Goal: Task Accomplishment & Management: Use online tool/utility

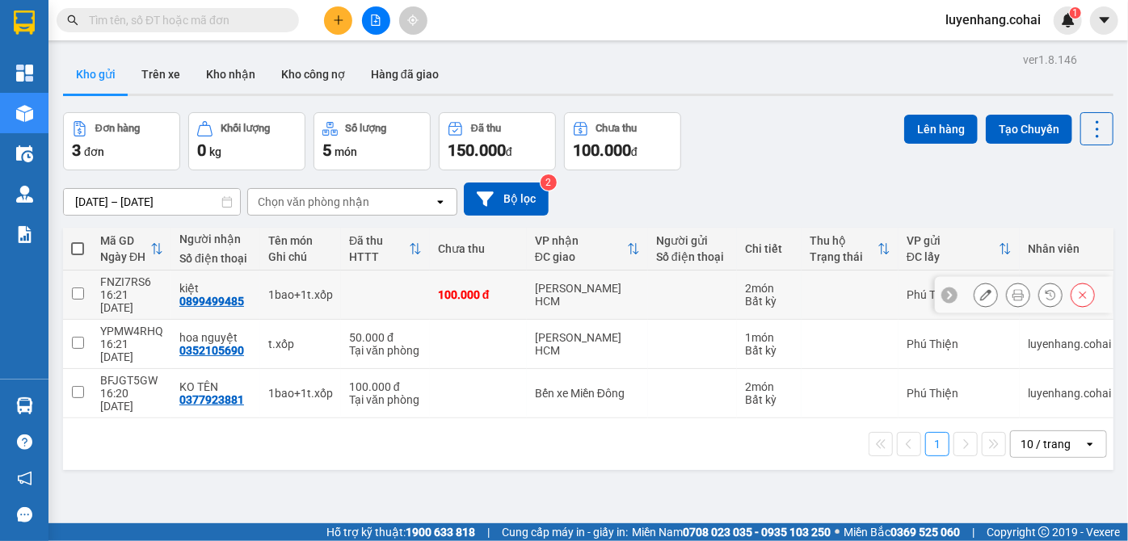
click at [1011, 296] on button at bounding box center [1018, 295] width 23 height 28
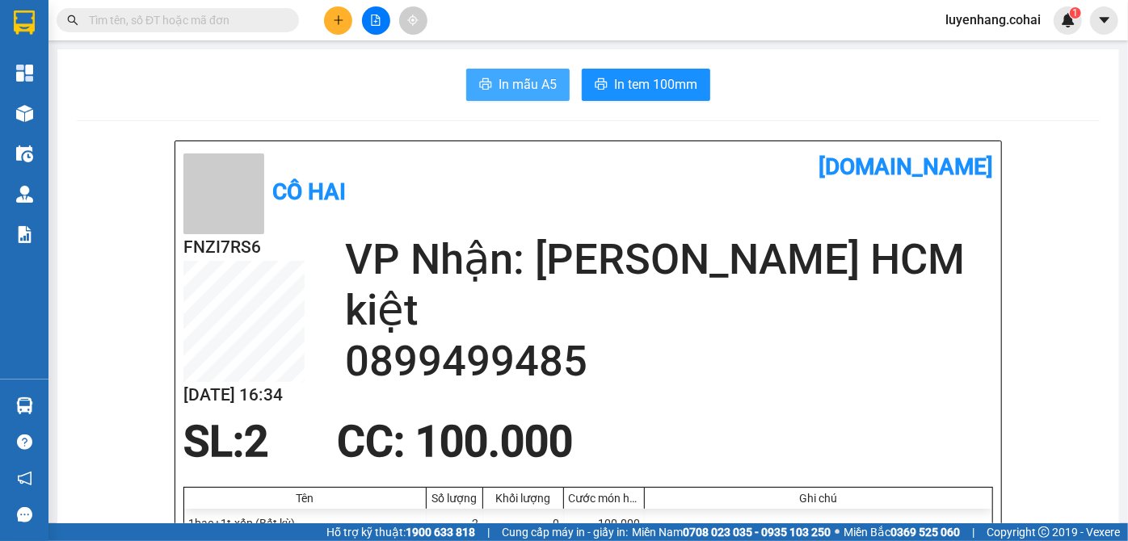
click at [517, 82] on span "In mẫu A5" at bounding box center [528, 84] width 58 height 20
click at [515, 85] on span "In mẫu A5" at bounding box center [528, 84] width 58 height 20
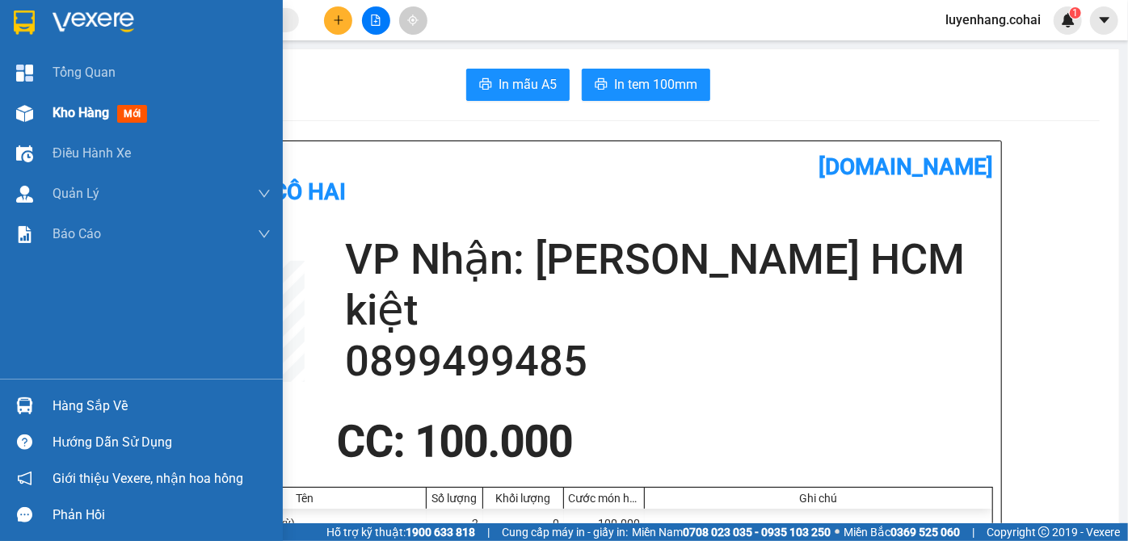
drag, startPoint x: 61, startPoint y: 112, endPoint x: 125, endPoint y: 138, distance: 69.9
click at [61, 111] on span "Kho hàng" at bounding box center [81, 112] width 57 height 15
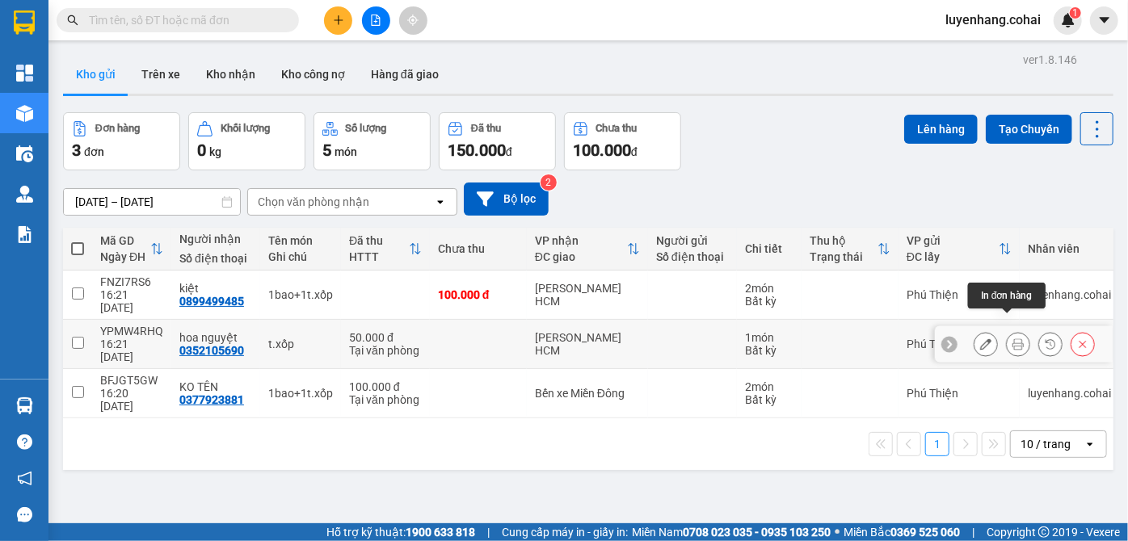
click at [1012, 339] on icon at bounding box center [1017, 344] width 11 height 11
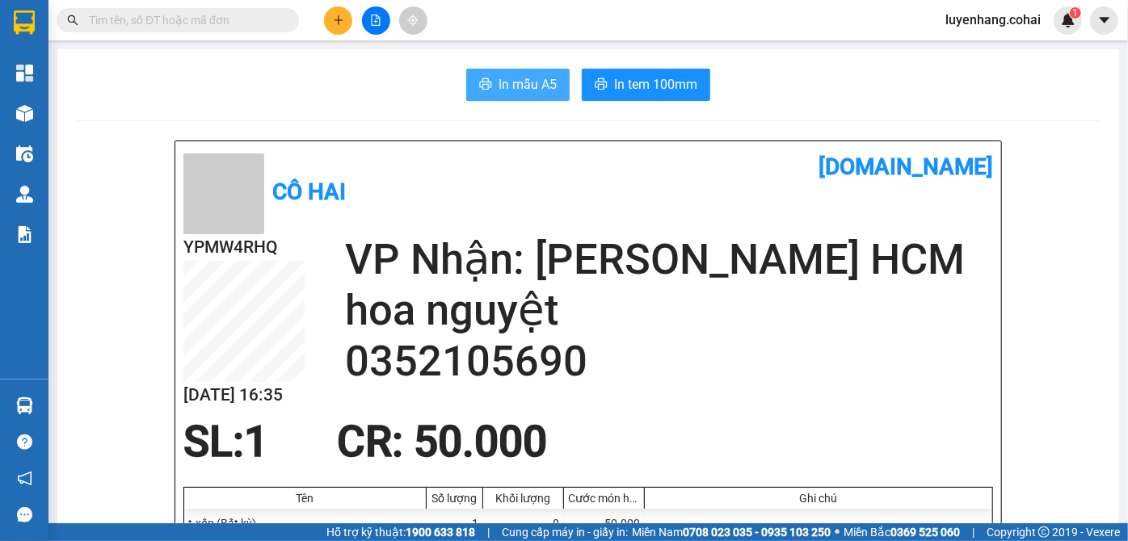
click at [508, 74] on span "In mẫu A5" at bounding box center [528, 84] width 58 height 20
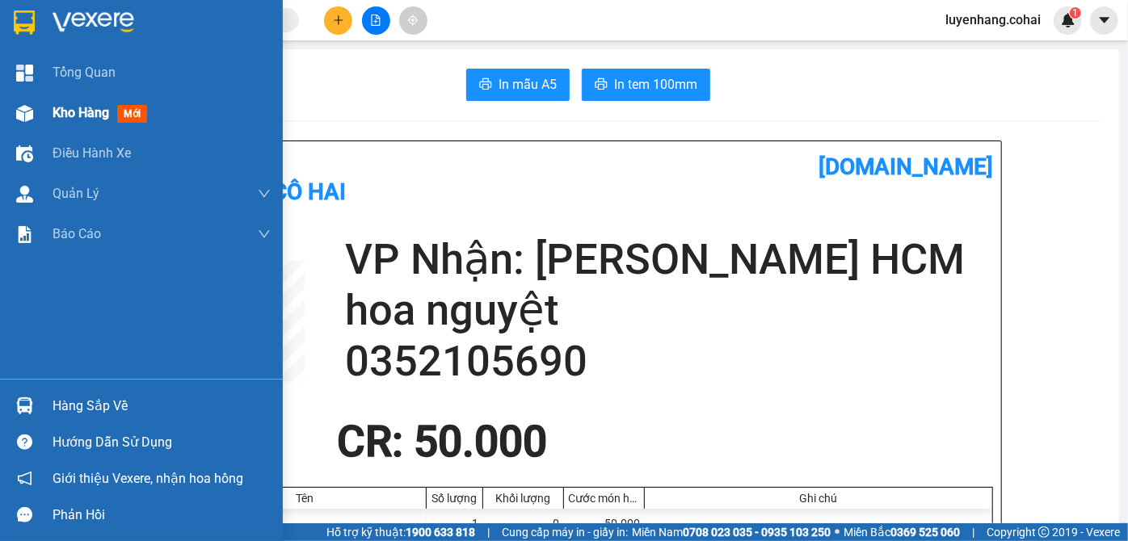
click at [78, 116] on span "Kho hàng" at bounding box center [81, 112] width 57 height 15
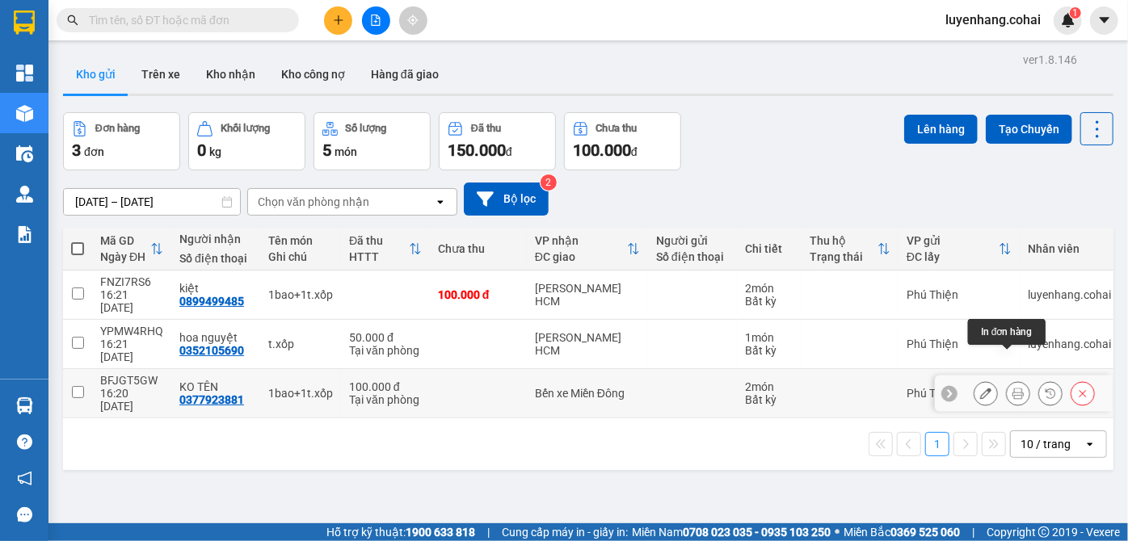
click at [1008, 380] on button at bounding box center [1018, 394] width 23 height 28
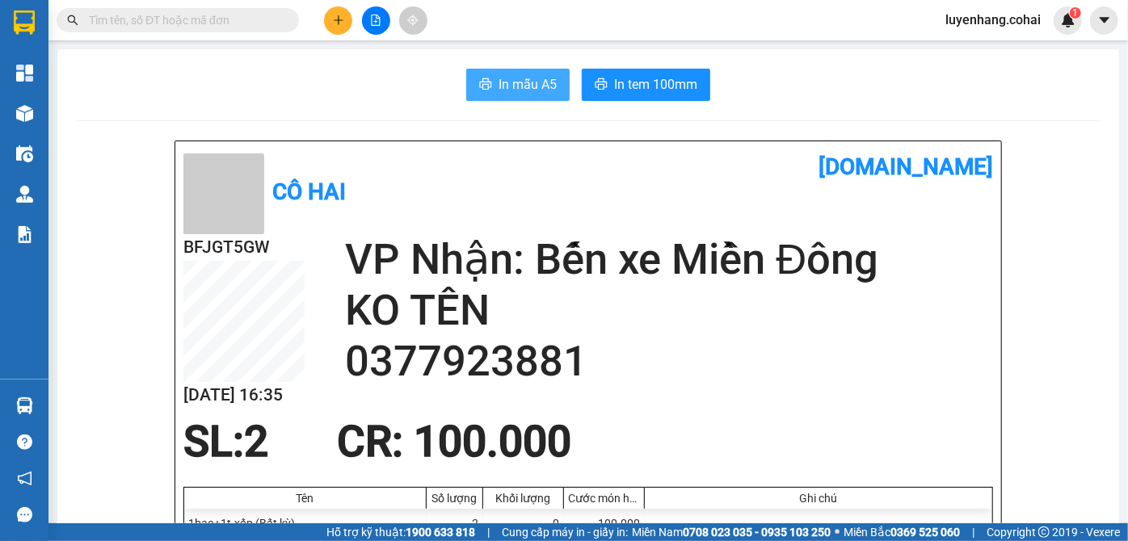
click at [499, 84] on span "In mẫu A5" at bounding box center [528, 84] width 58 height 20
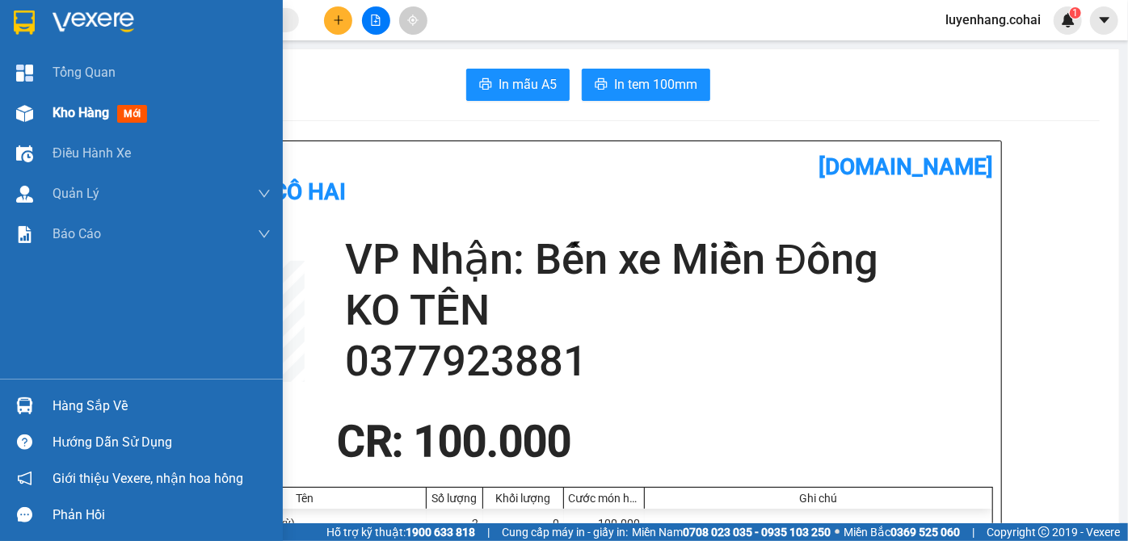
click at [56, 109] on span "Kho hàng" at bounding box center [81, 112] width 57 height 15
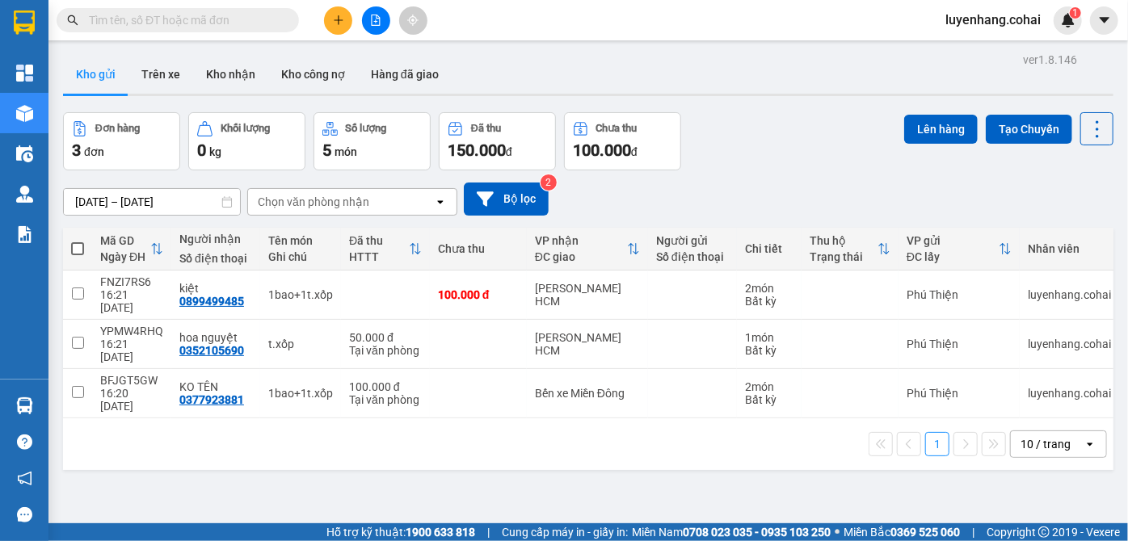
click at [81, 246] on span at bounding box center [77, 248] width 13 height 13
click at [78, 241] on input "checkbox" at bounding box center [78, 241] width 0 height 0
checkbox input "true"
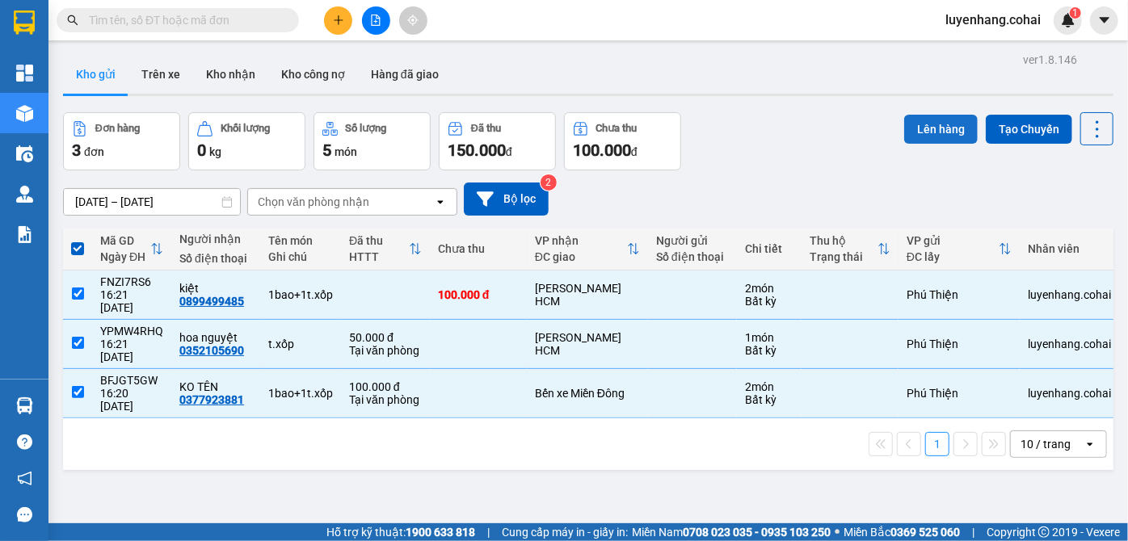
click at [921, 119] on button "Lên hàng" at bounding box center [941, 129] width 74 height 29
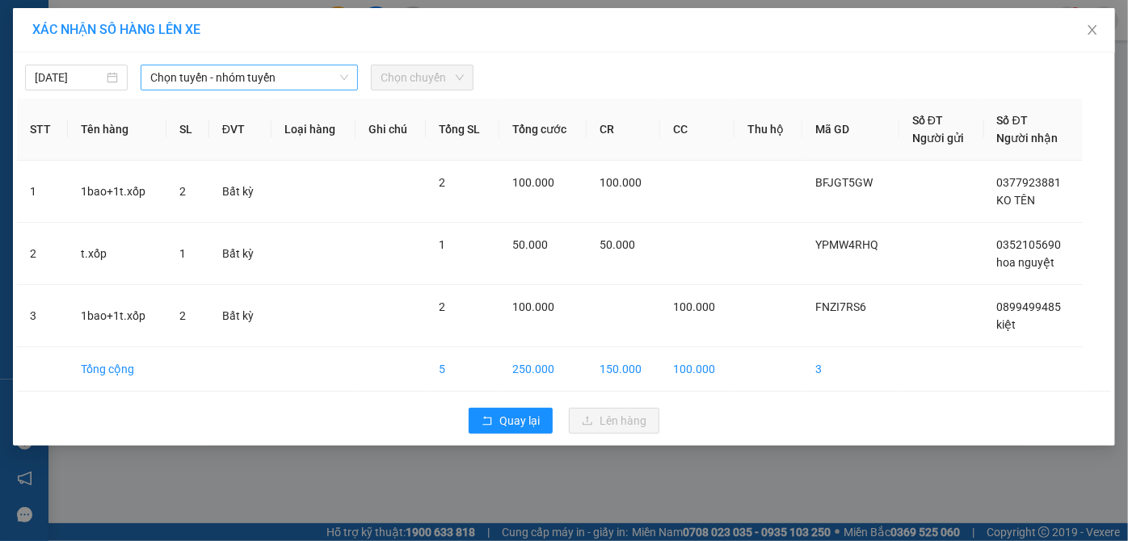
click at [252, 73] on span "Chọn tuyến - nhóm tuyến" at bounding box center [249, 77] width 199 height 24
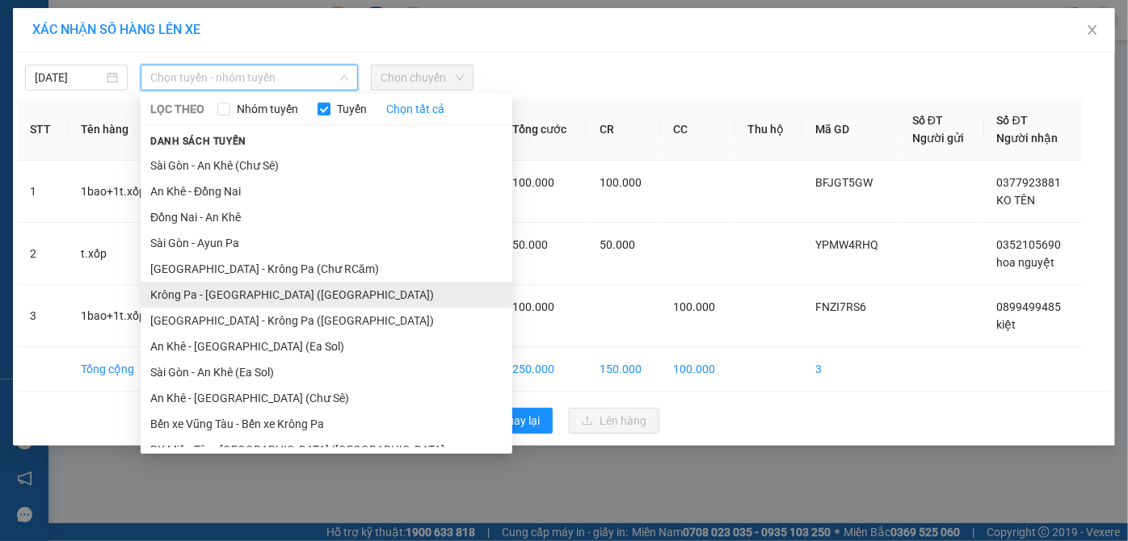
scroll to position [116, 0]
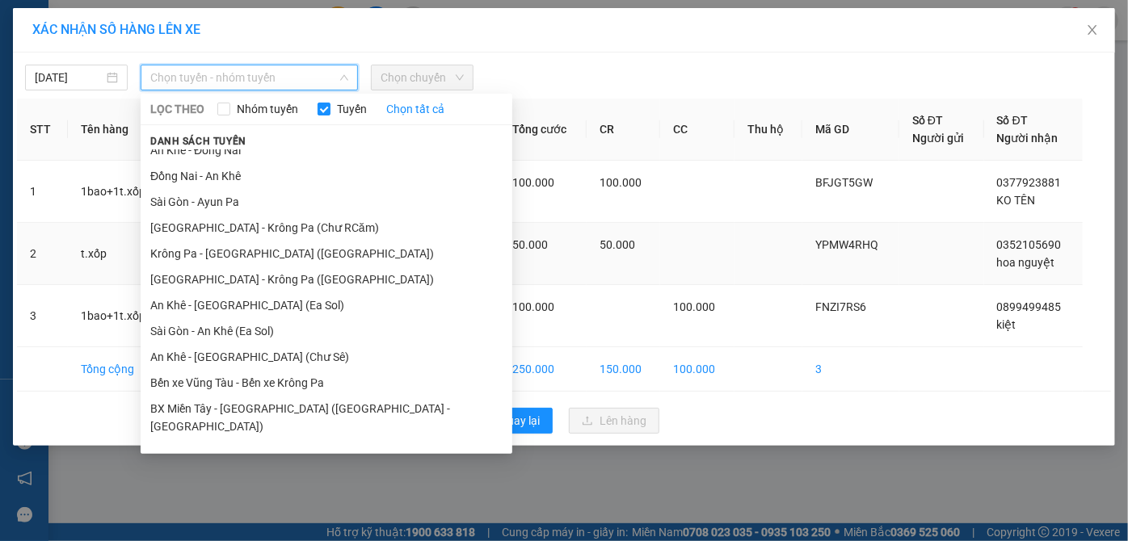
drag, startPoint x: 284, startPoint y: 353, endPoint x: 382, endPoint y: 272, distance: 126.8
click at [297, 345] on li "An Khê - [GEOGRAPHIC_DATA] (Chư Sê)" at bounding box center [327, 357] width 372 height 26
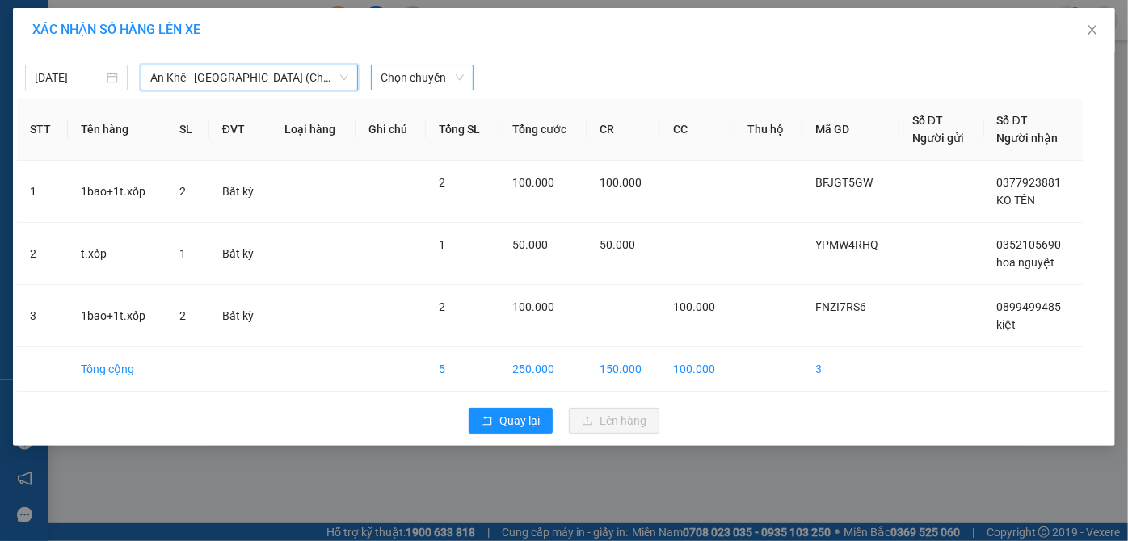
click at [446, 76] on span "Chọn chuyến" at bounding box center [422, 77] width 83 height 24
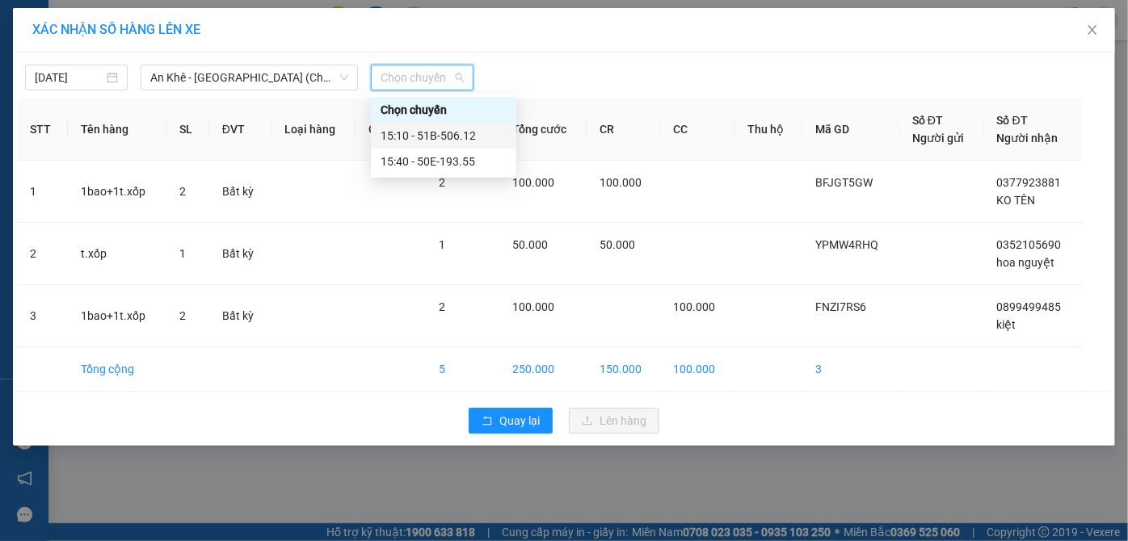
click at [465, 134] on div "15:10 - 51B-506.12" at bounding box center [444, 136] width 126 height 18
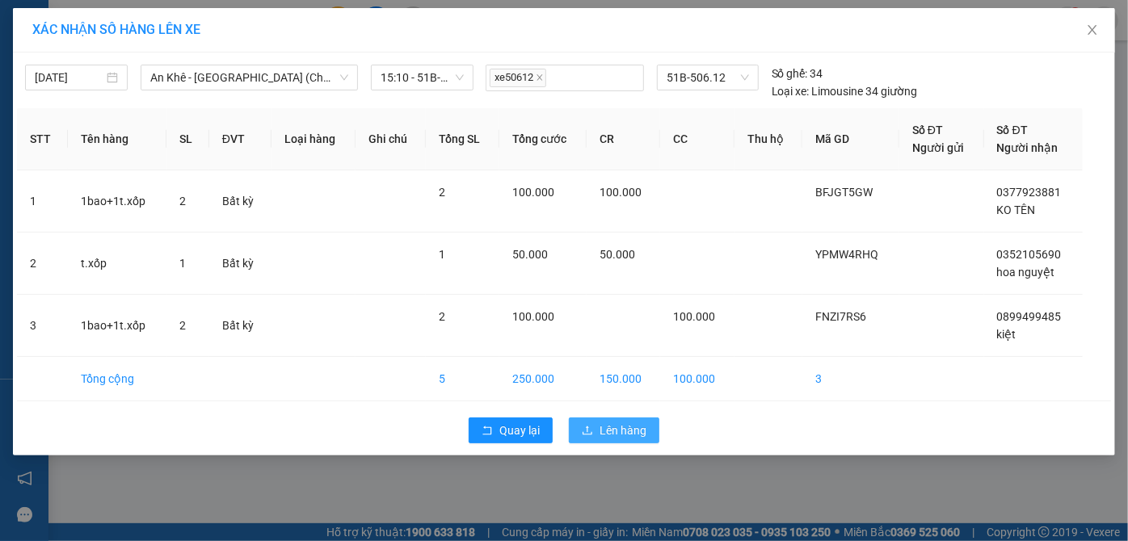
click at [621, 425] on span "Lên hàng" at bounding box center [623, 431] width 47 height 18
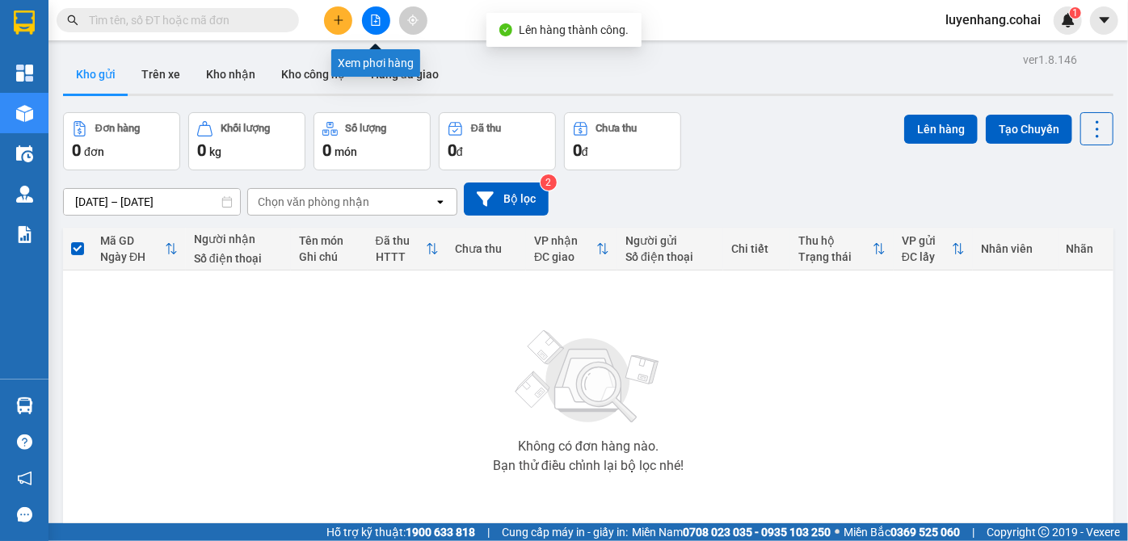
drag, startPoint x: 375, startPoint y: 24, endPoint x: 328, endPoint y: 36, distance: 48.4
click at [373, 24] on icon "file-add" at bounding box center [375, 20] width 11 height 11
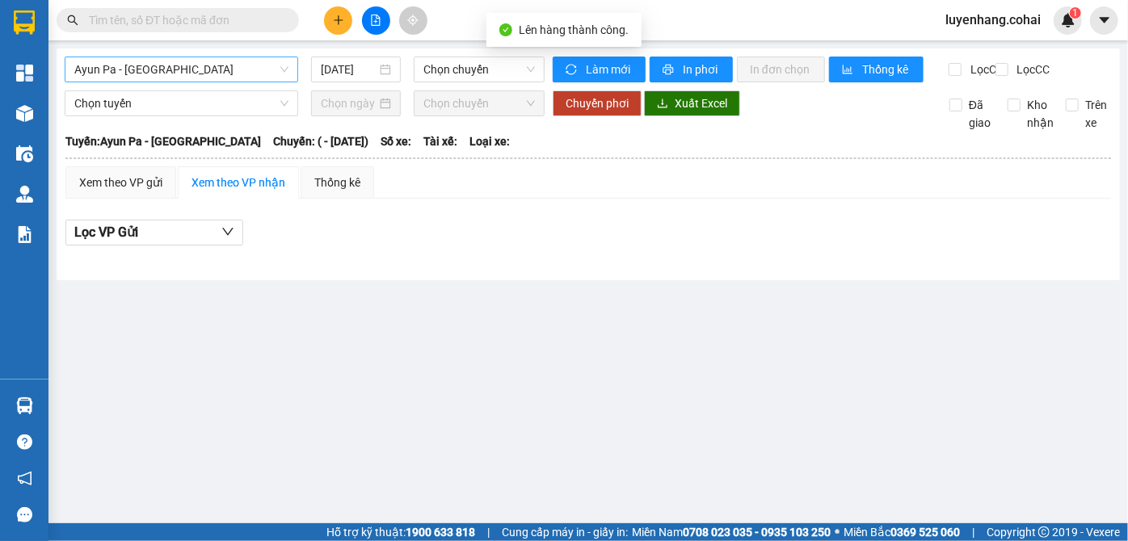
click at [250, 64] on span "Ayun Pa - [GEOGRAPHIC_DATA]" at bounding box center [181, 69] width 214 height 24
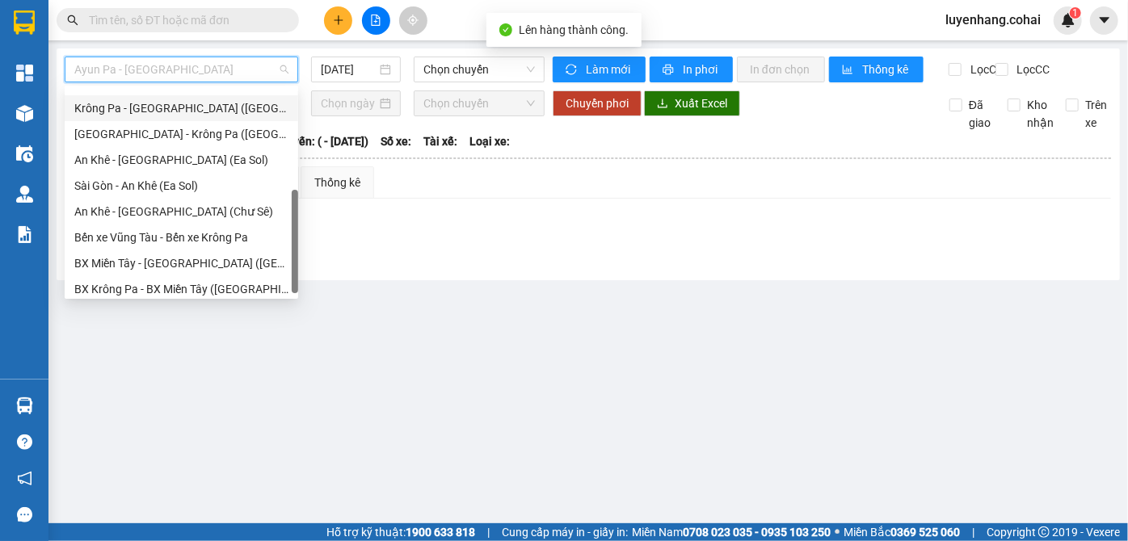
scroll to position [233, 0]
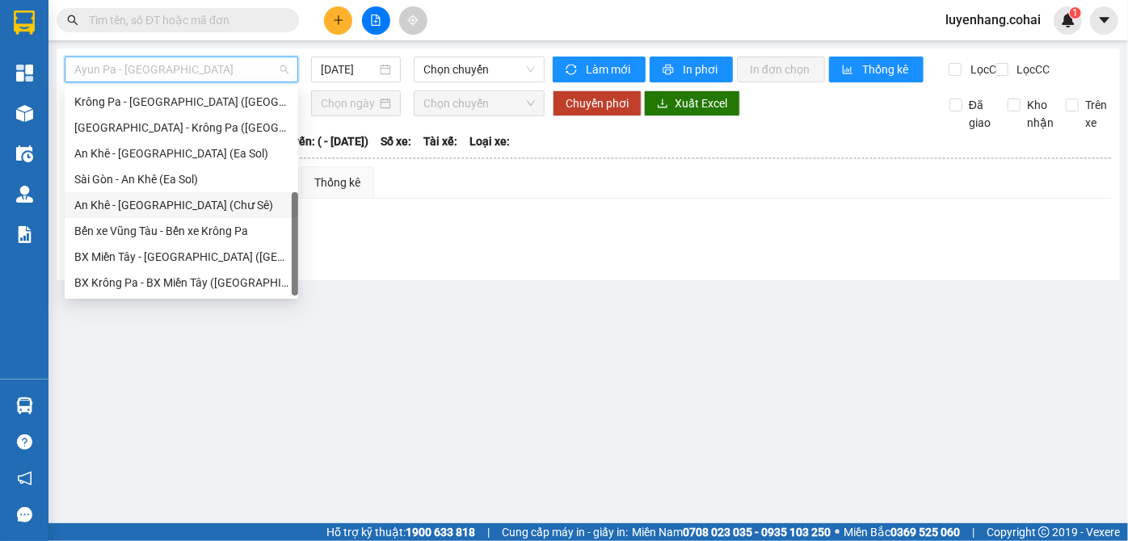
click at [234, 208] on div "An Khê - [GEOGRAPHIC_DATA] (Chư Sê)" at bounding box center [181, 205] width 214 height 18
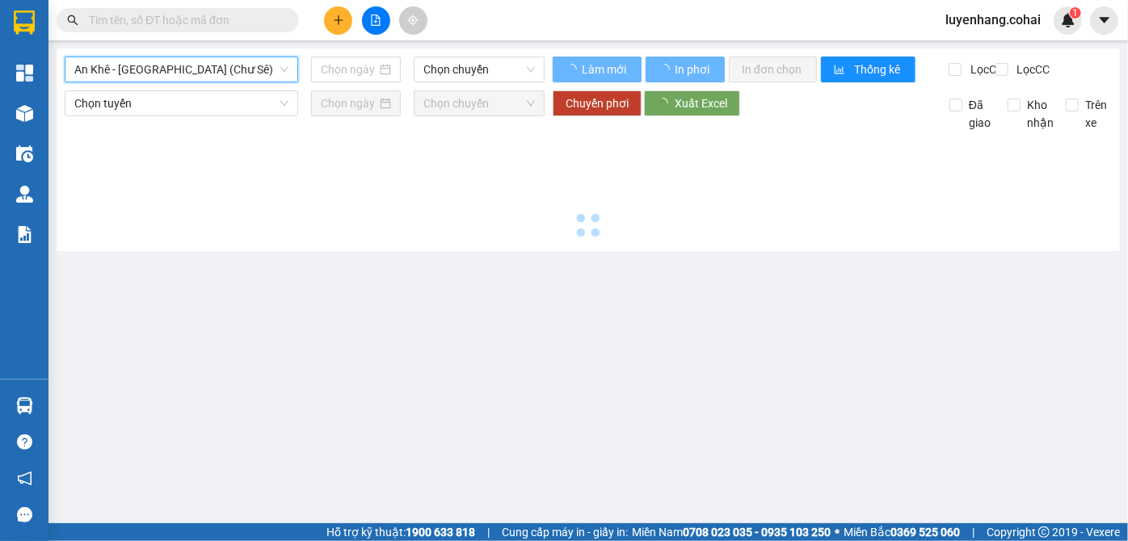
type input "[DATE]"
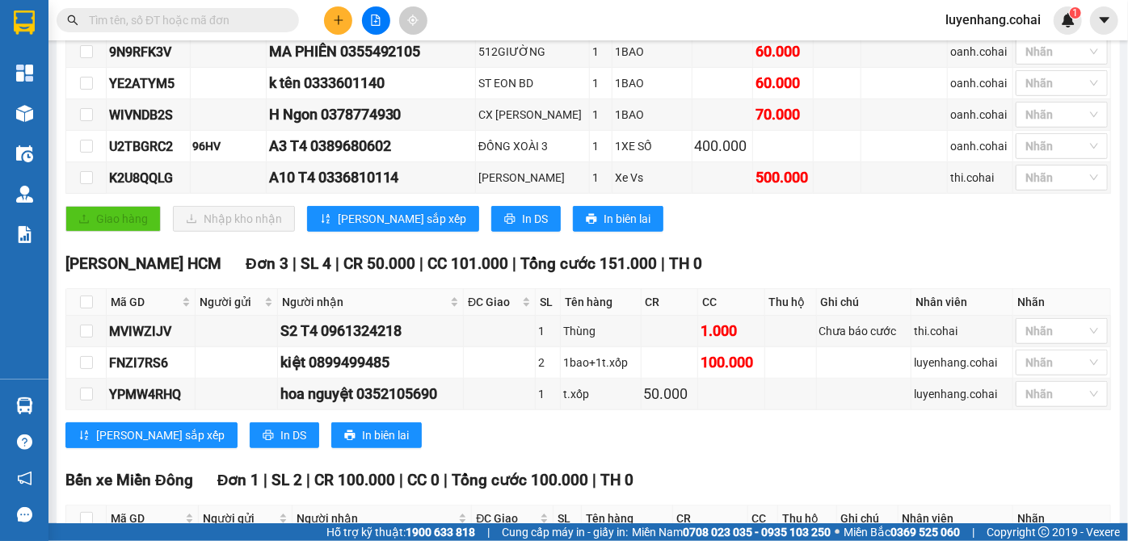
scroll to position [566, 0]
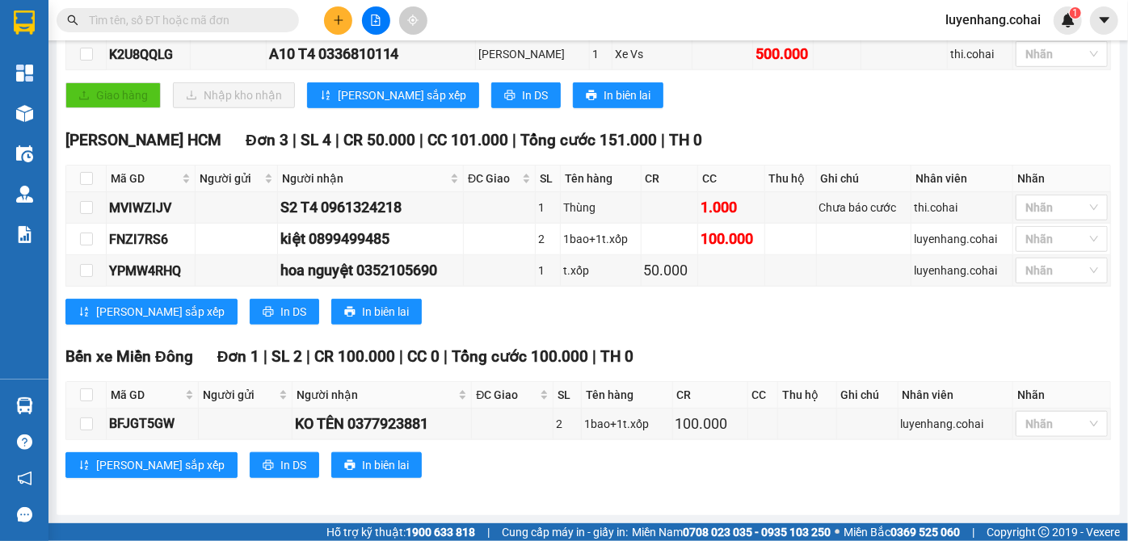
click at [724, 354] on div "Bến xe Miền Đông Đơn 1 | SL 2 | CR 100.000 | CC 0 | Tổng cước 100.000 | TH 0" at bounding box center [588, 357] width 1046 height 24
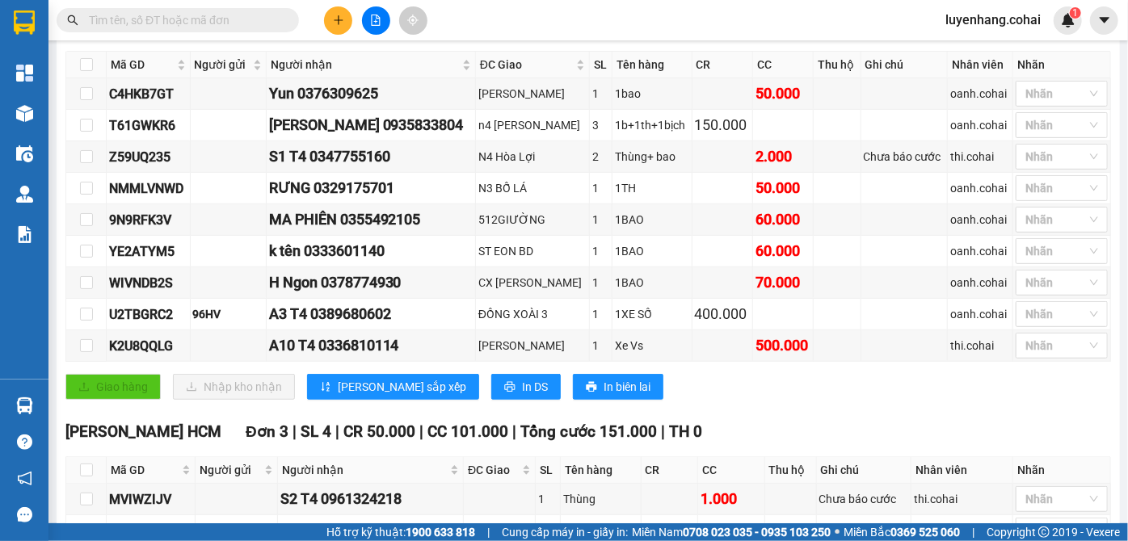
click at [787, 436] on div "[PERSON_NAME] HCM Đơn 3 | SL 4 | CR 50.000 | CC 101.000 | Tổng cước 151.000 | T…" at bounding box center [588, 432] width 1046 height 24
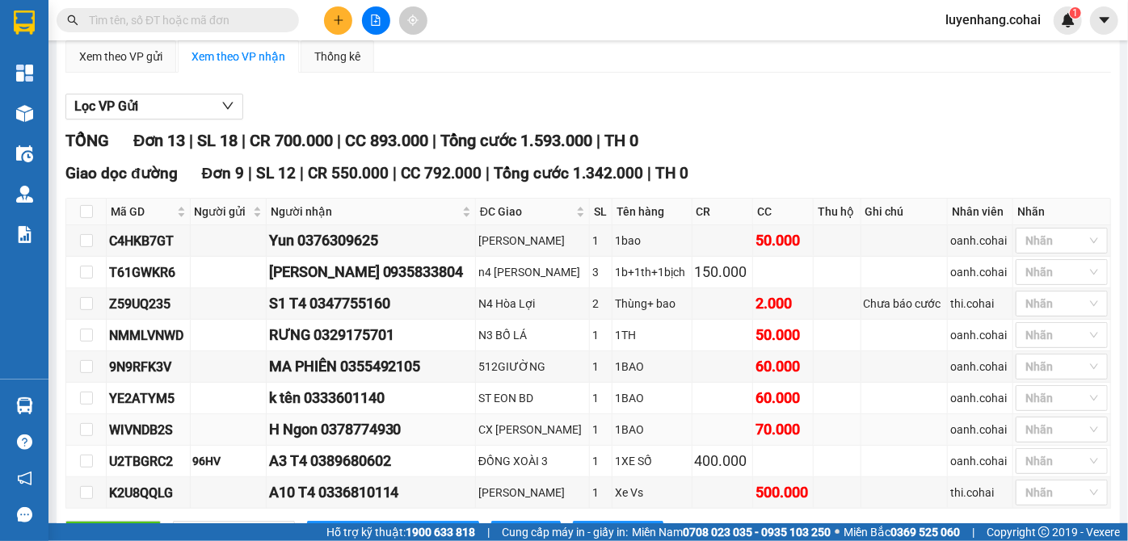
scroll to position [200, 0]
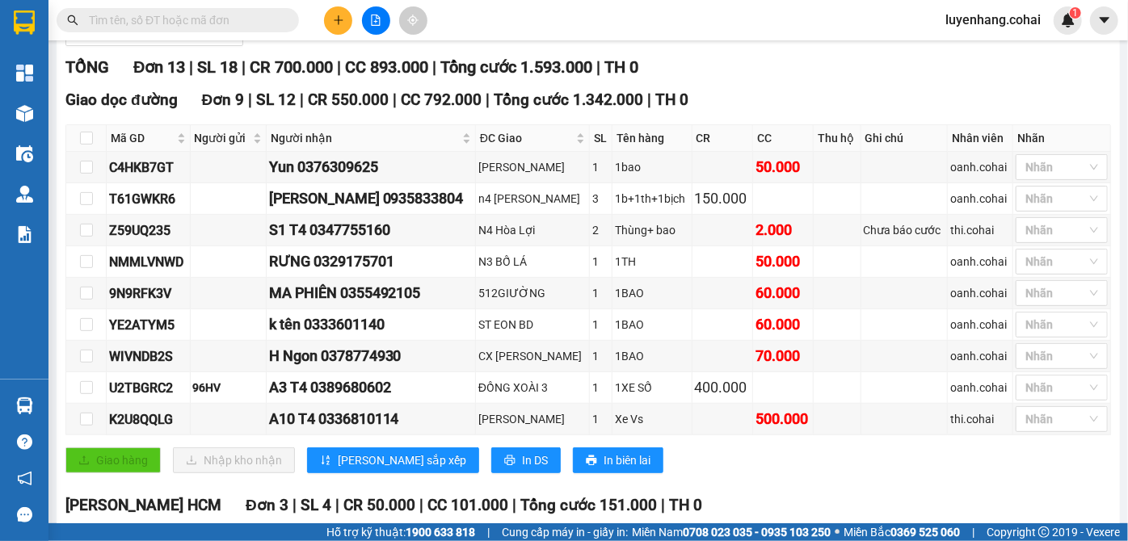
click at [890, 473] on div "Giao hàng Nhập kho nhận Lưu sắp xếp In DS In biên lai" at bounding box center [588, 461] width 1046 height 26
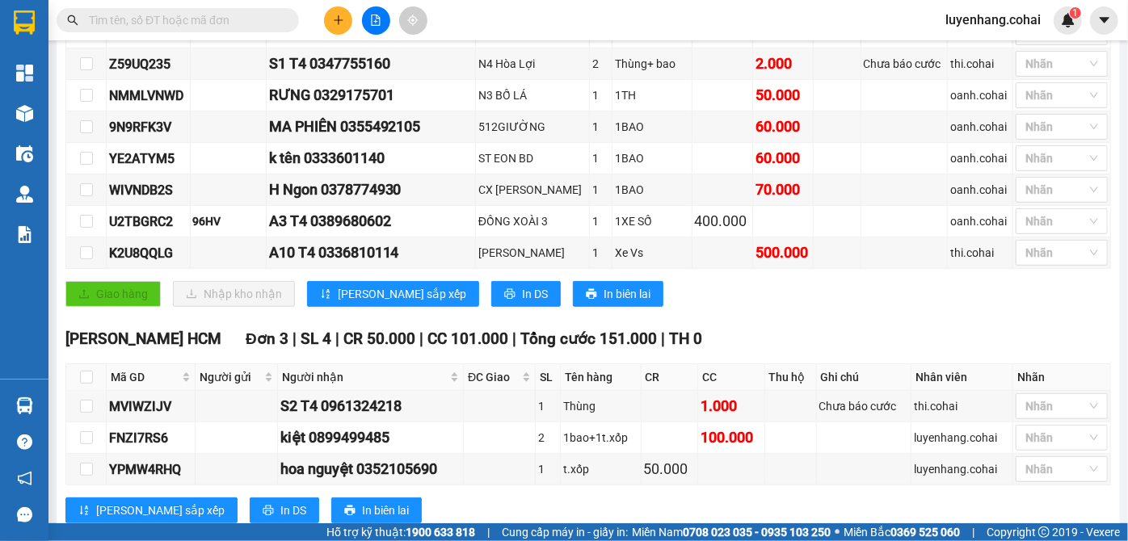
scroll to position [347, 0]
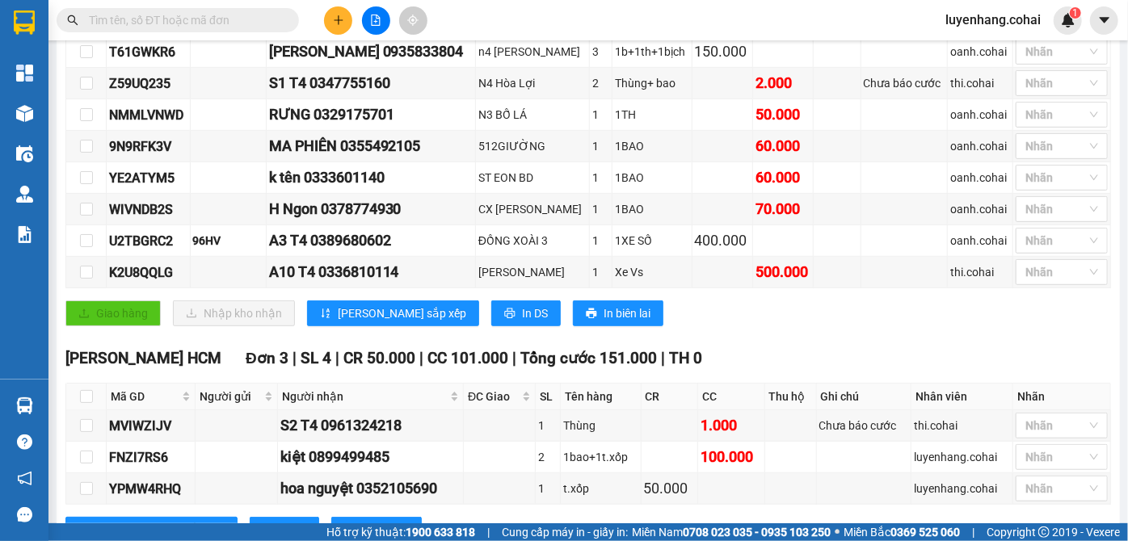
click at [339, 22] on icon "plus" at bounding box center [338, 20] width 11 height 11
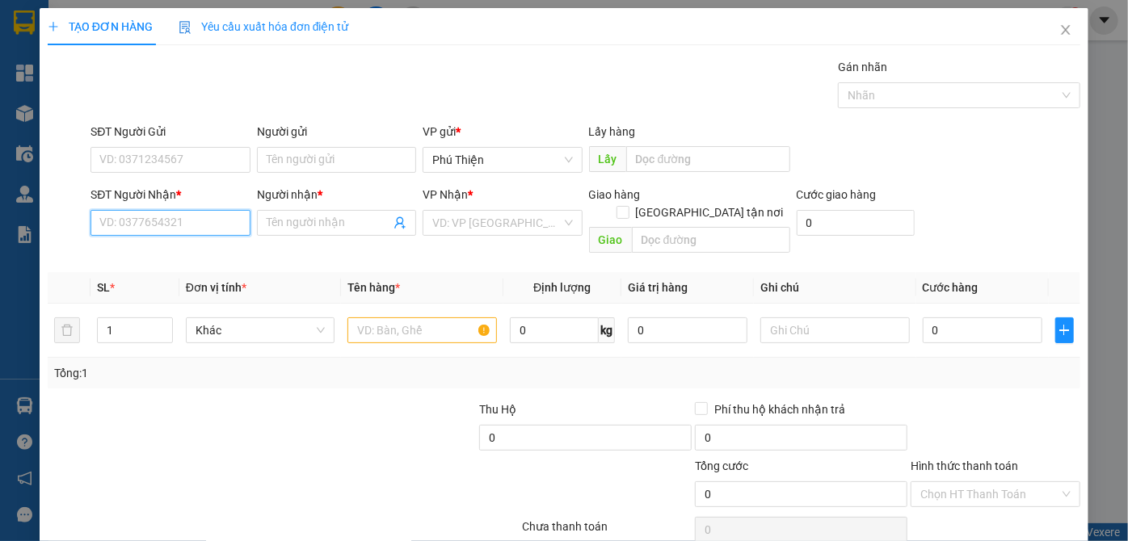
click at [123, 217] on input "SĐT Người Nhận *" at bounding box center [169, 223] width 159 height 26
type input "0354418919"
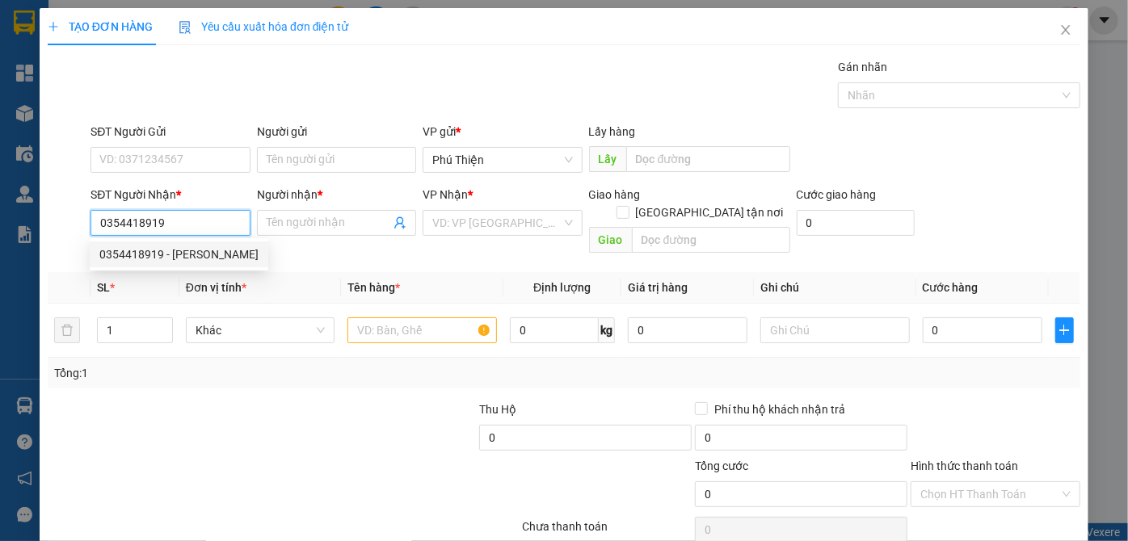
click at [136, 259] on div "0354418919 - [PERSON_NAME]" at bounding box center [178, 255] width 159 height 18
type input "tuấn anh"
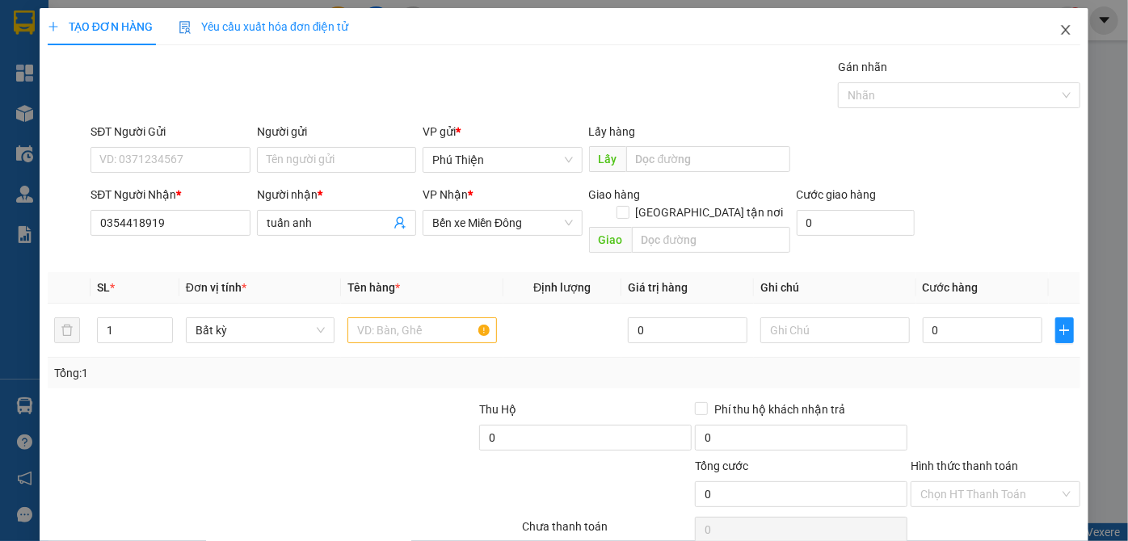
click at [1054, 23] on span "Close" at bounding box center [1065, 30] width 45 height 45
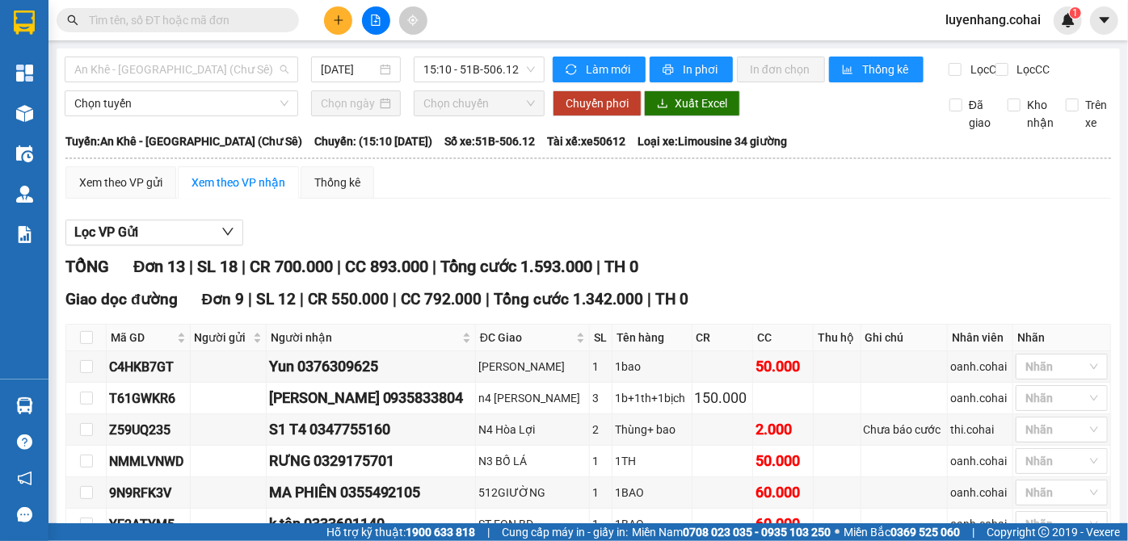
drag, startPoint x: 192, startPoint y: 74, endPoint x: 169, endPoint y: 97, distance: 33.1
click at [191, 74] on span "An Khê - [GEOGRAPHIC_DATA] (Chư Sê)" at bounding box center [181, 69] width 214 height 24
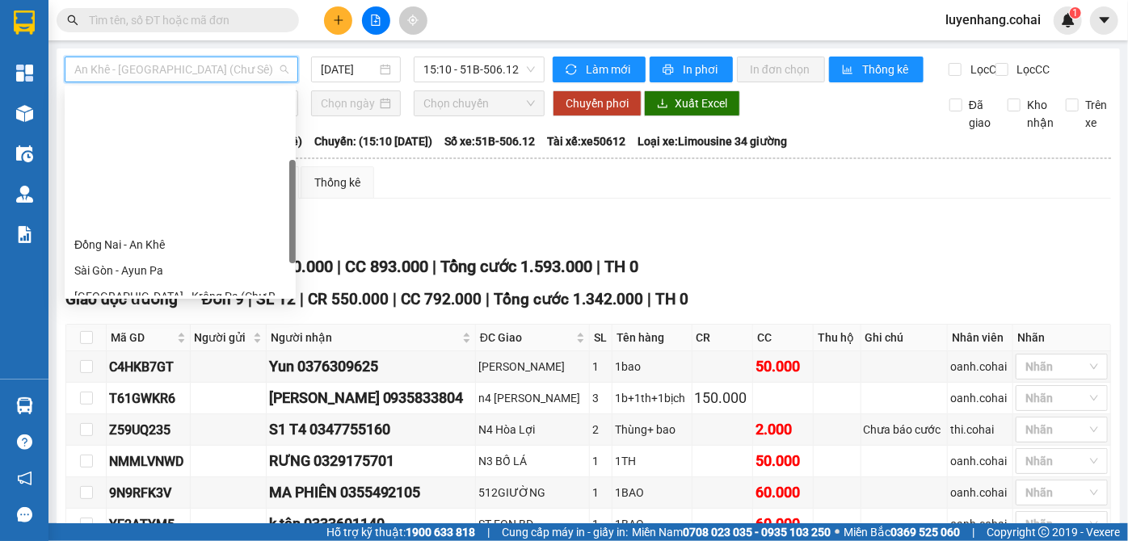
scroll to position [159, 0]
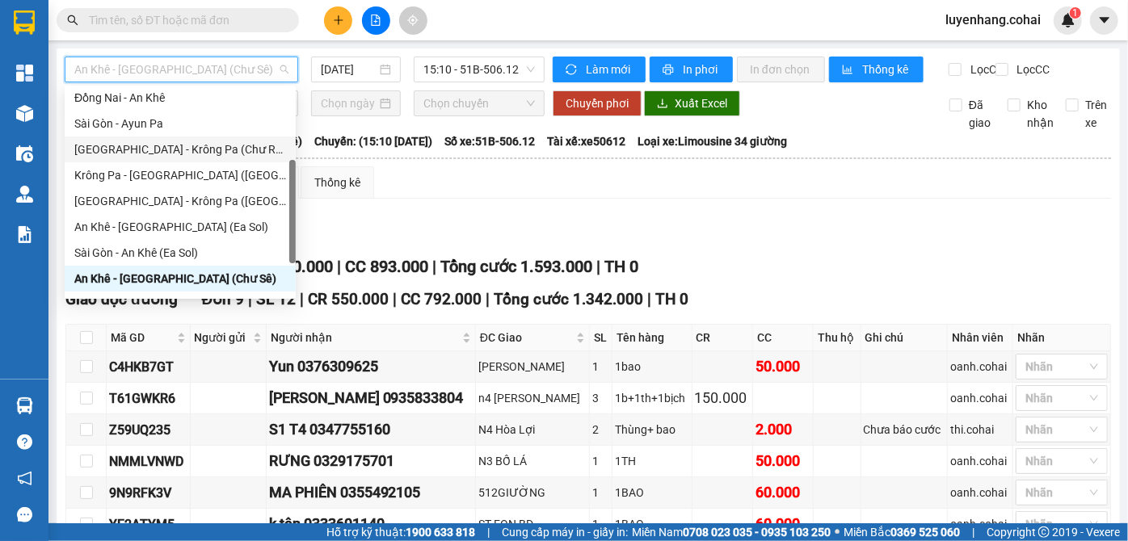
click at [208, 152] on div "[GEOGRAPHIC_DATA] - Krông Pa (Chư RCăm)" at bounding box center [180, 150] width 212 height 18
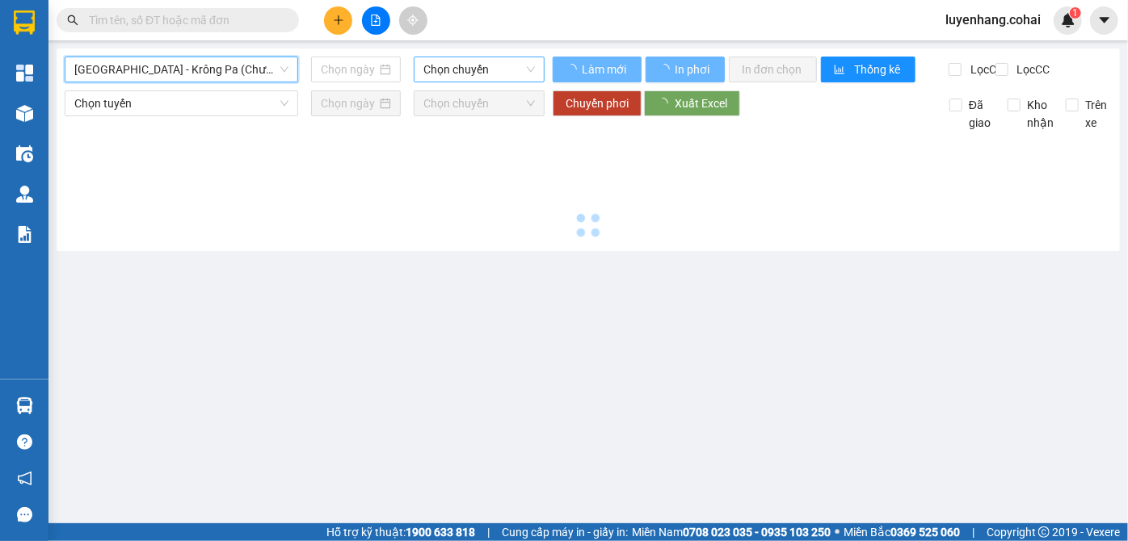
type input "[DATE]"
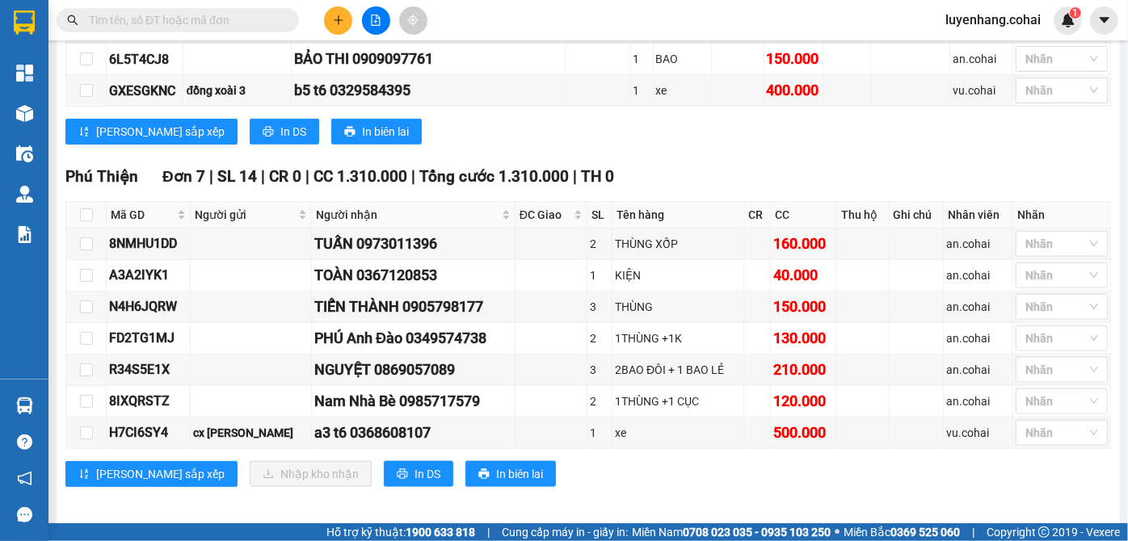
scroll to position [814, 0]
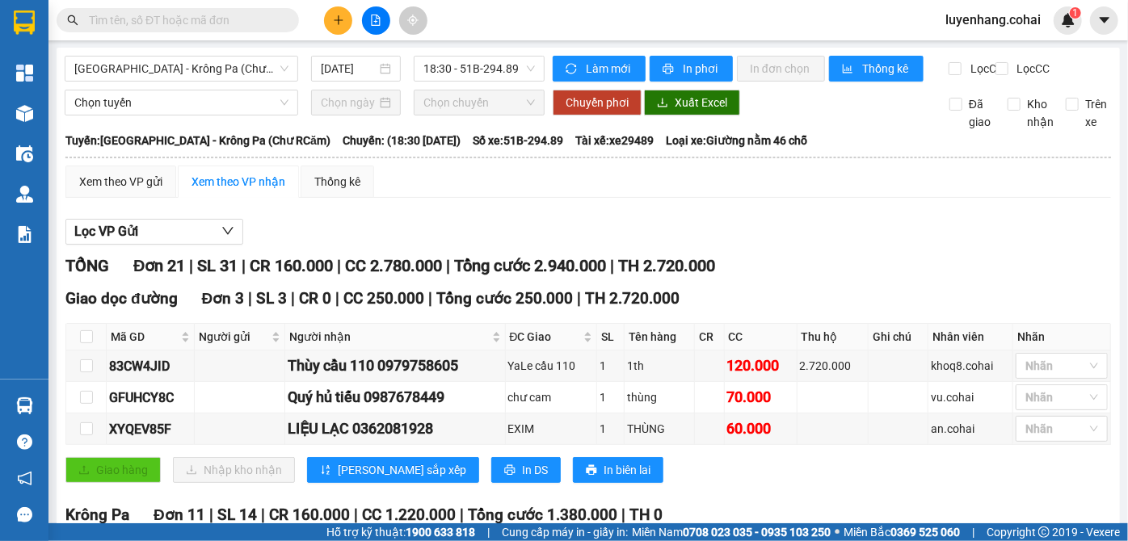
scroll to position [0, 0]
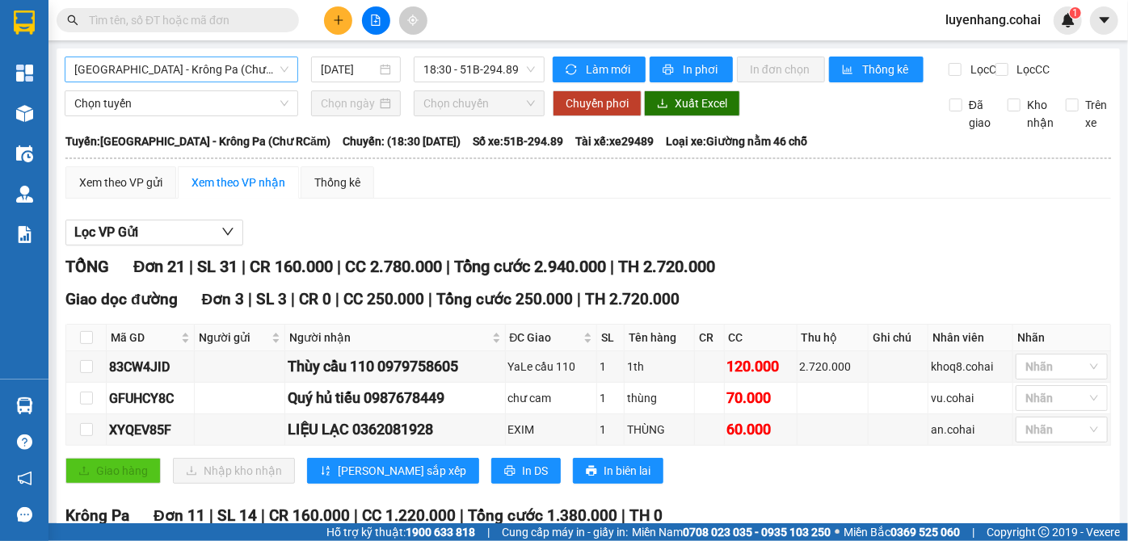
click at [196, 65] on span "[GEOGRAPHIC_DATA] - Krông Pa (Chư RCăm)" at bounding box center [181, 69] width 214 height 24
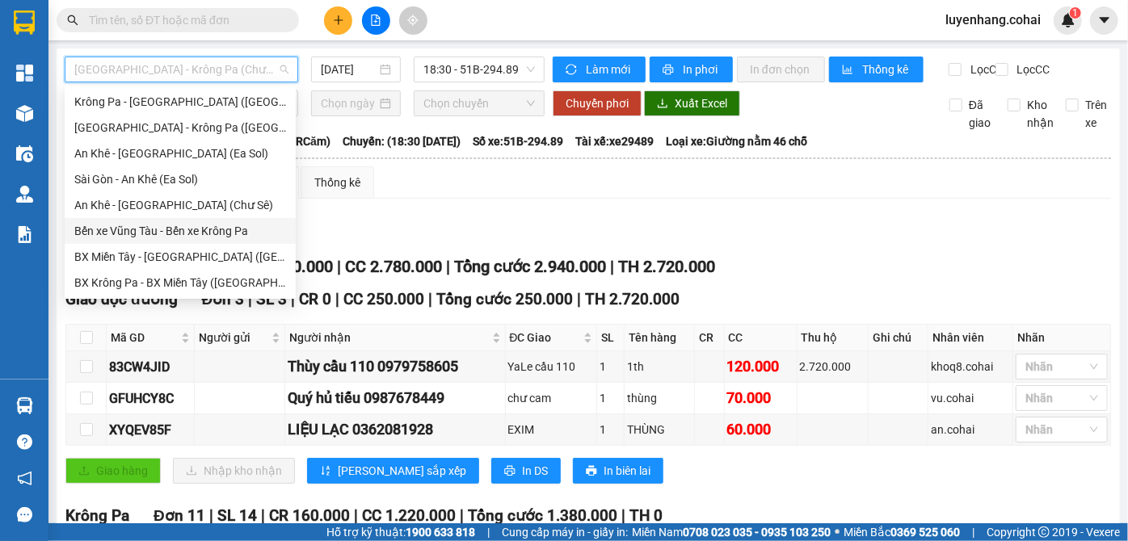
scroll to position [207, 0]
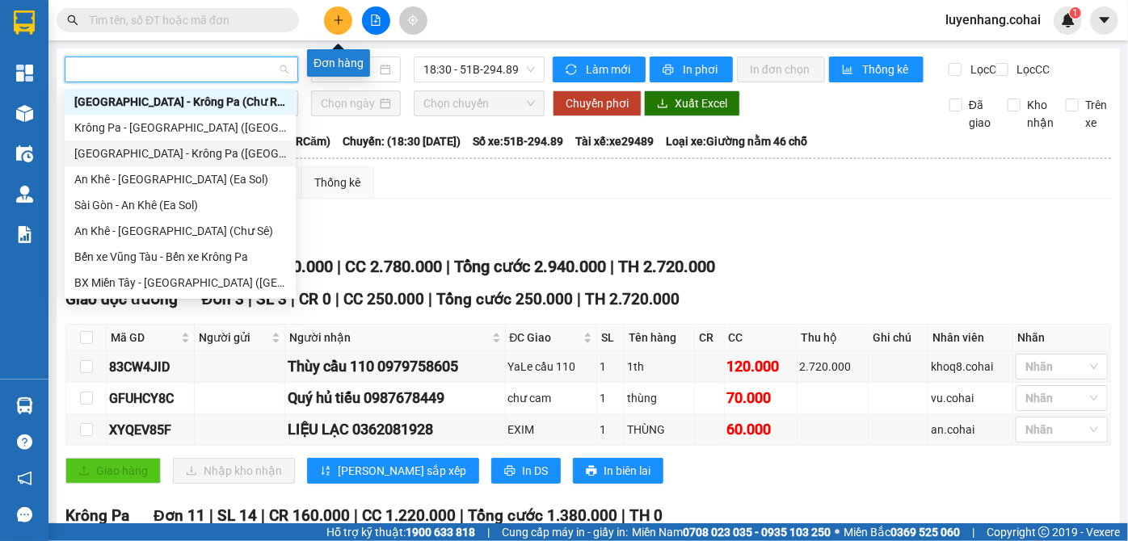
click at [331, 13] on button at bounding box center [338, 20] width 28 height 28
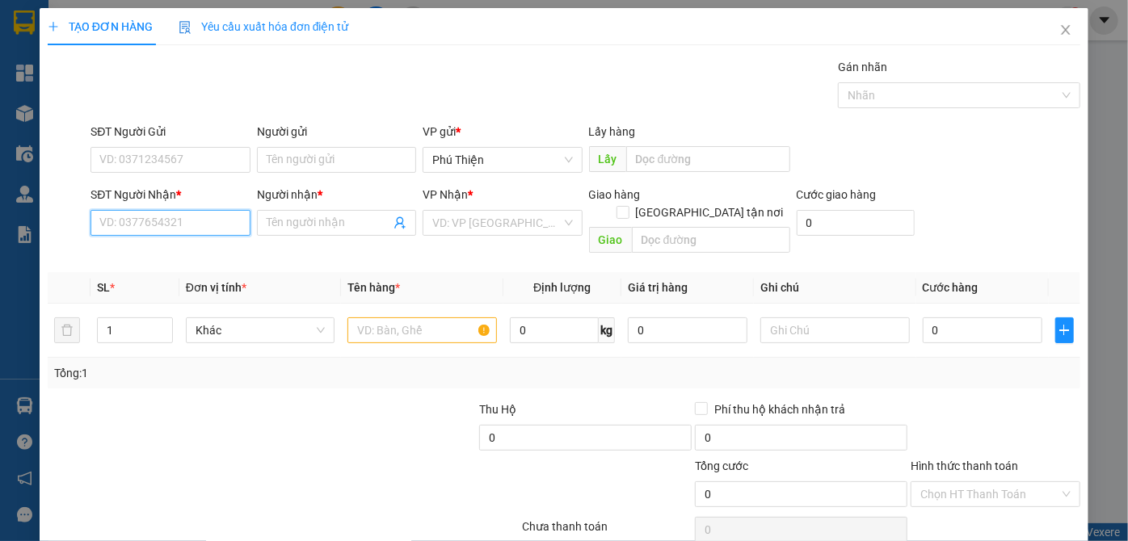
click at [153, 222] on input "SĐT Người Nhận *" at bounding box center [169, 223] width 159 height 26
type input "0773330669"
click at [196, 252] on div "0773330669 - triệu" at bounding box center [168, 255] width 138 height 18
type input "triệu"
type input "0773330669"
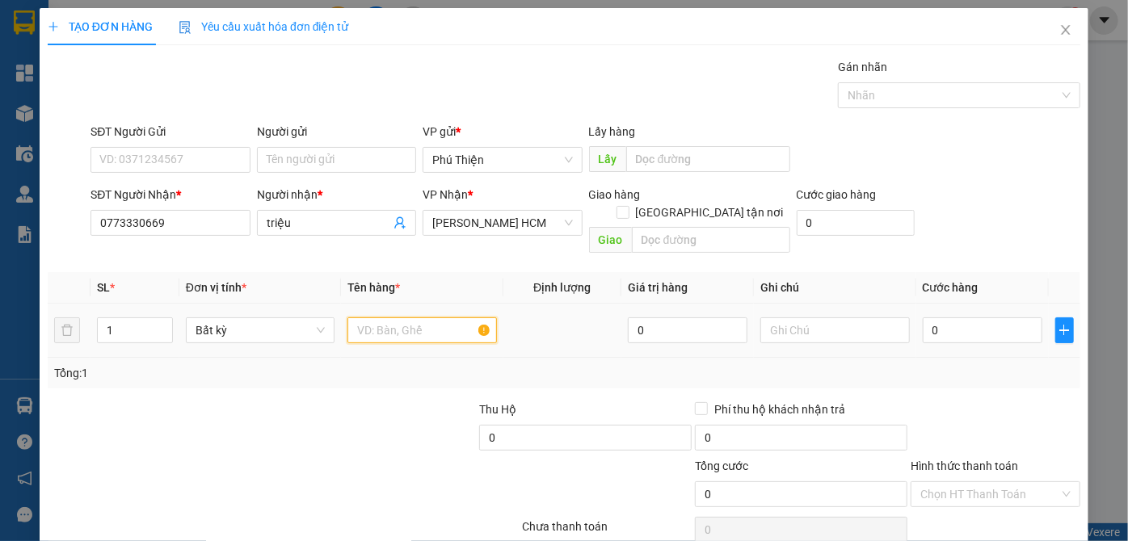
click at [396, 321] on input "text" at bounding box center [421, 331] width 149 height 26
type input "t.xốp"
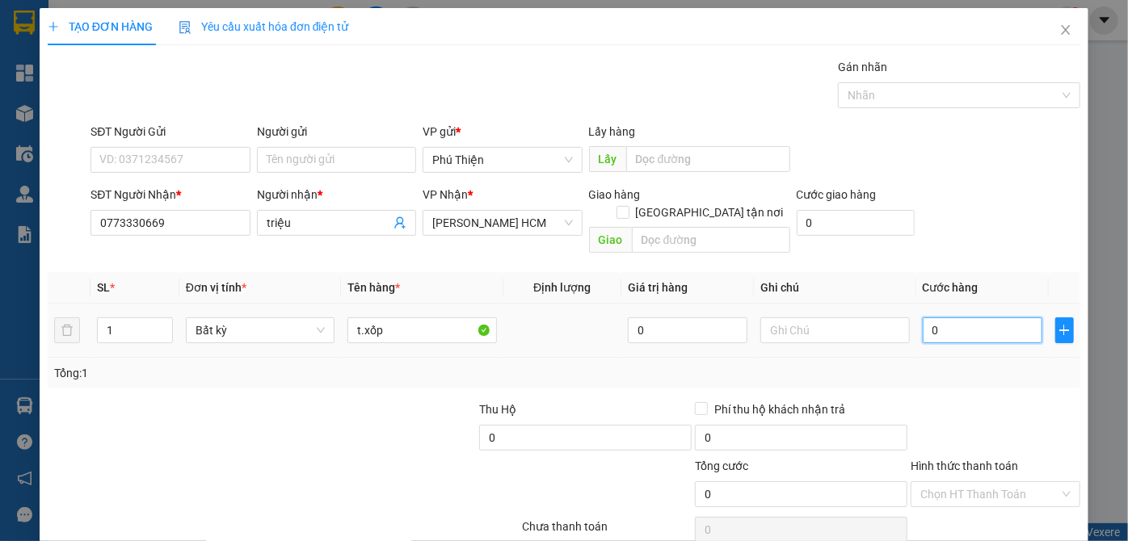
click at [945, 318] on input "0" at bounding box center [983, 331] width 120 height 26
type input "6"
type input "60"
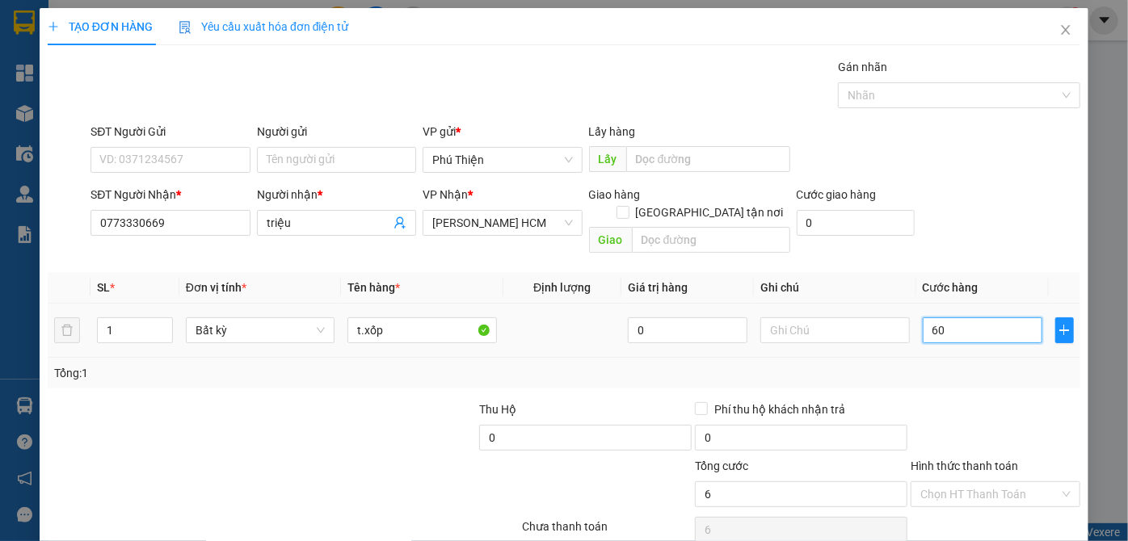
type input "60"
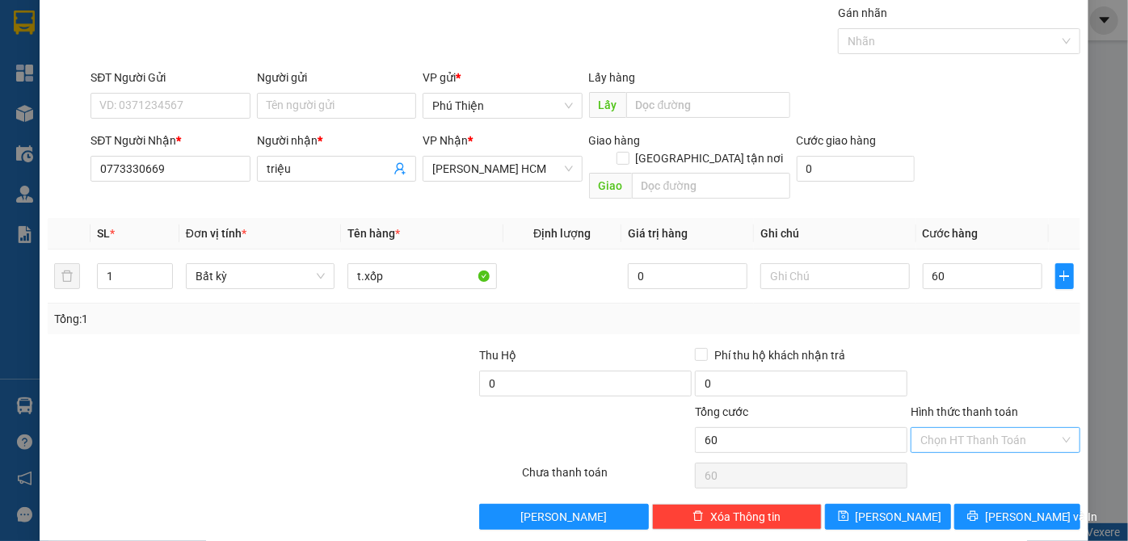
click at [992, 428] on input "Hình thức thanh toán" at bounding box center [989, 440] width 139 height 24
type input "60.000"
click at [990, 444] on div "Tại văn phòng" at bounding box center [986, 453] width 149 height 18
type input "0"
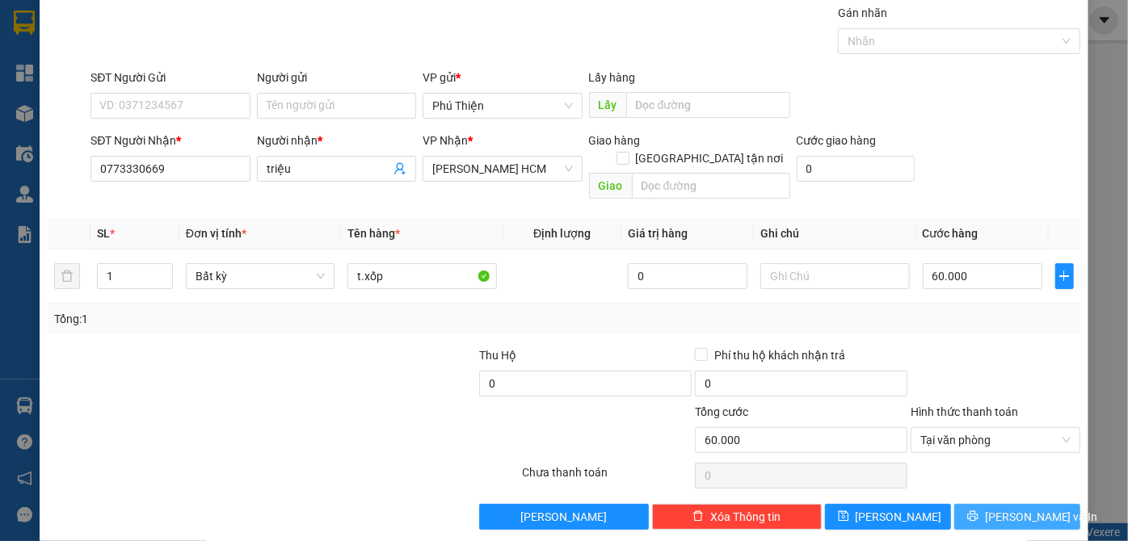
click at [988, 504] on button "[PERSON_NAME] và In" at bounding box center [1017, 517] width 126 height 26
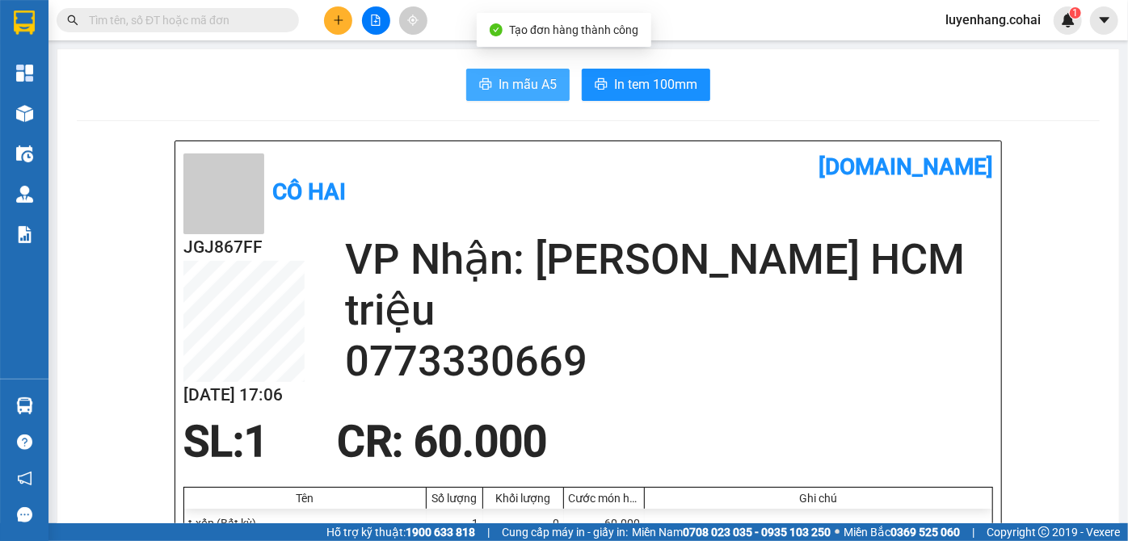
click at [511, 78] on span "In mẫu A5" at bounding box center [528, 84] width 58 height 20
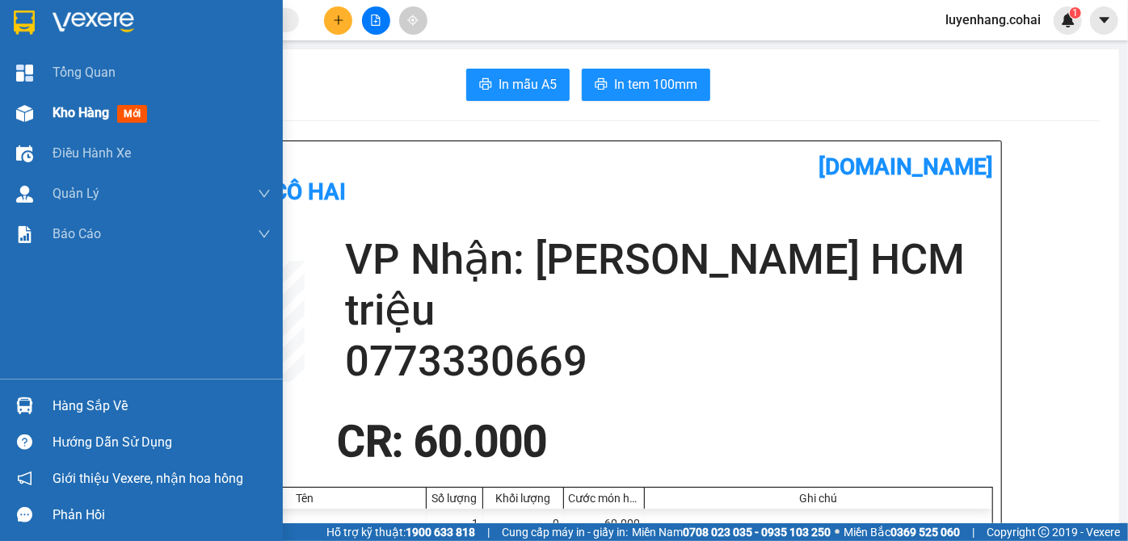
click at [79, 106] on span "Kho hàng" at bounding box center [81, 112] width 57 height 15
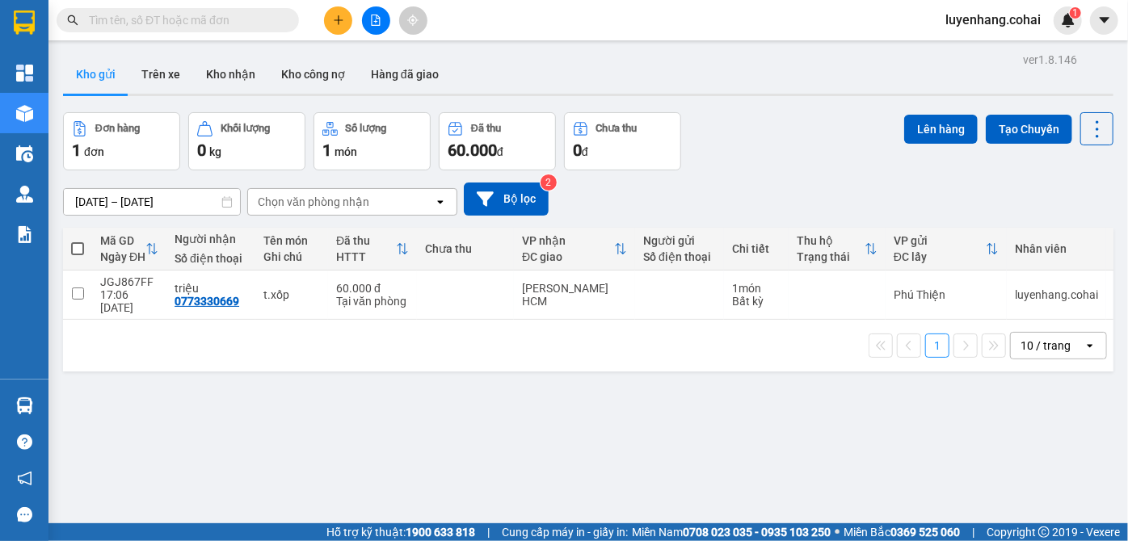
click at [82, 244] on span at bounding box center [77, 248] width 13 height 13
click at [78, 241] on input "checkbox" at bounding box center [78, 241] width 0 height 0
checkbox input "true"
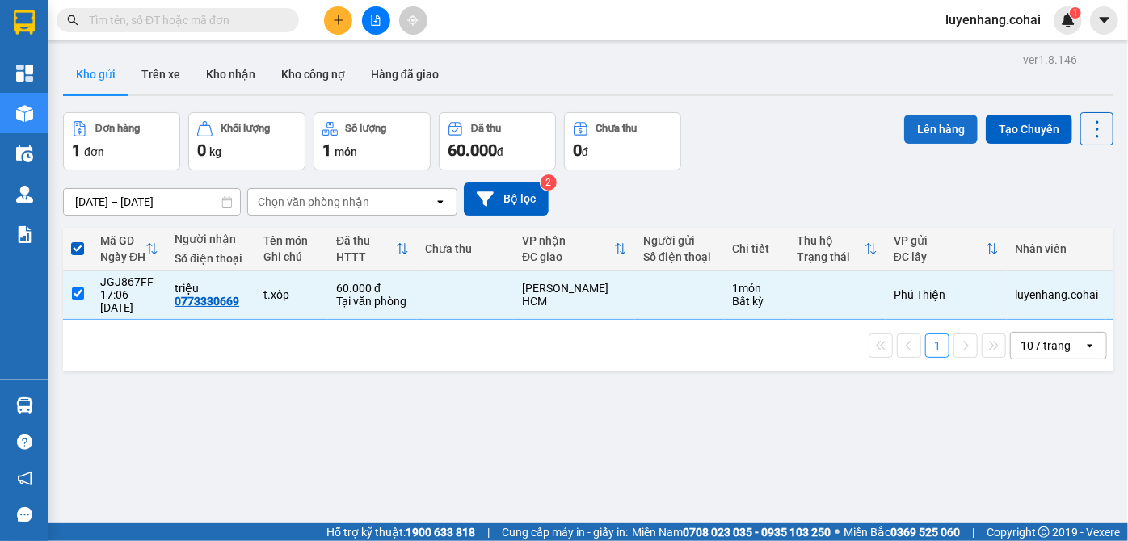
click at [931, 123] on button "Lên hàng" at bounding box center [941, 129] width 74 height 29
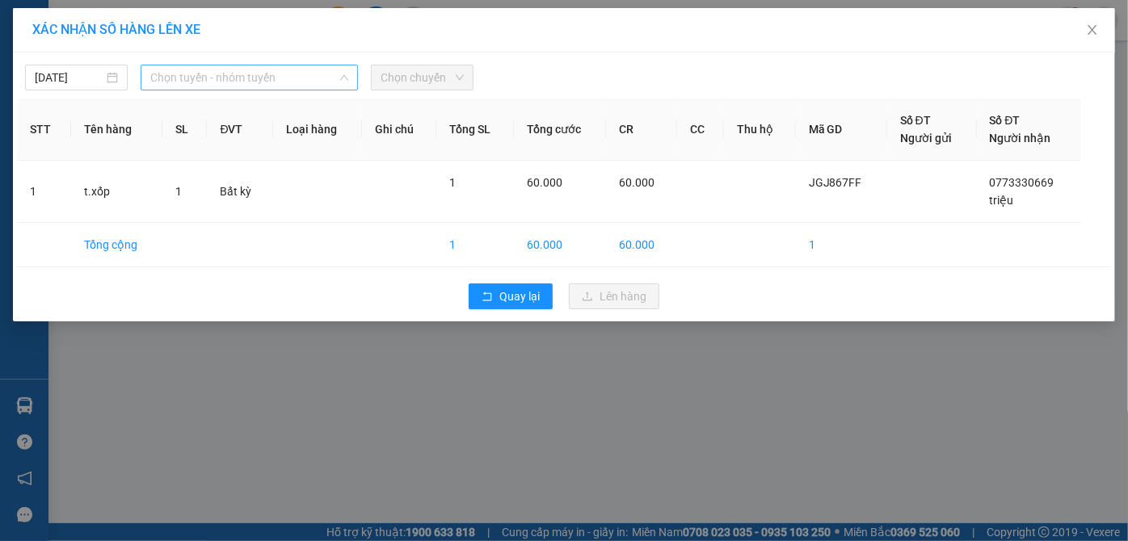
click at [277, 78] on span "Chọn tuyến - nhóm tuyến" at bounding box center [249, 77] width 199 height 24
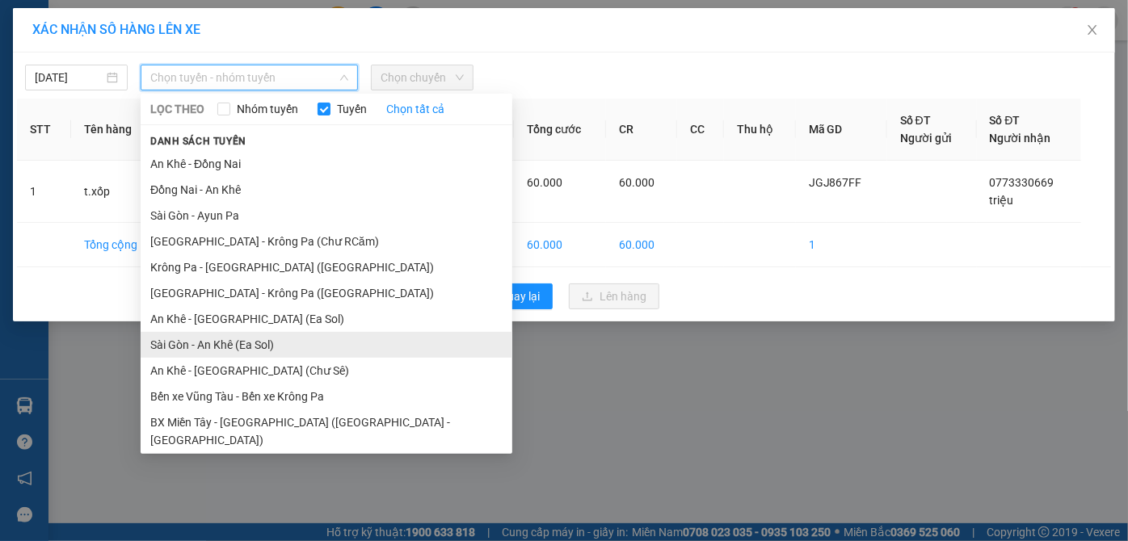
scroll to position [116, 0]
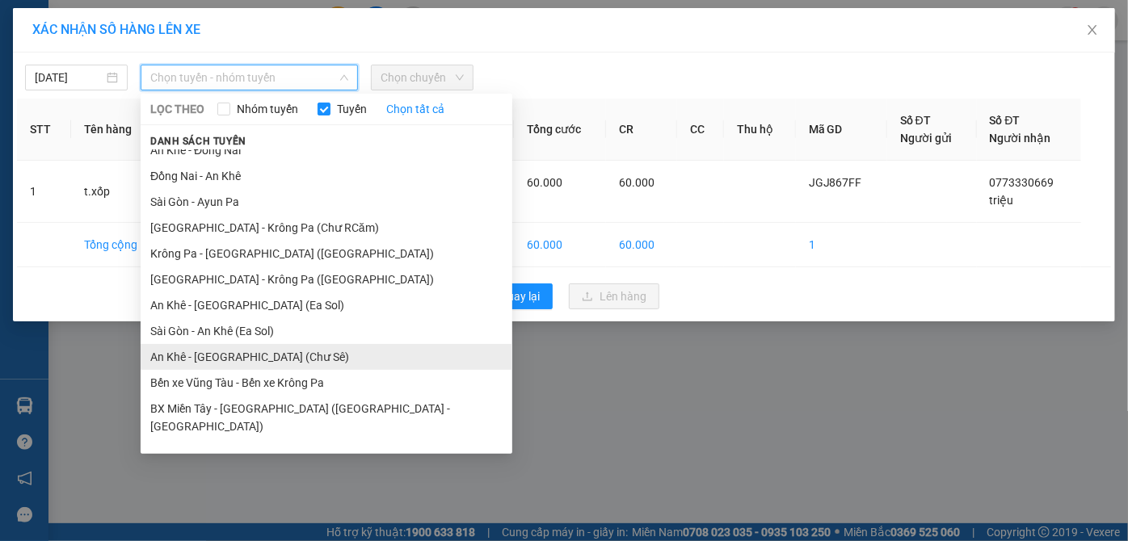
drag, startPoint x: 295, startPoint y: 363, endPoint x: 311, endPoint y: 362, distance: 16.2
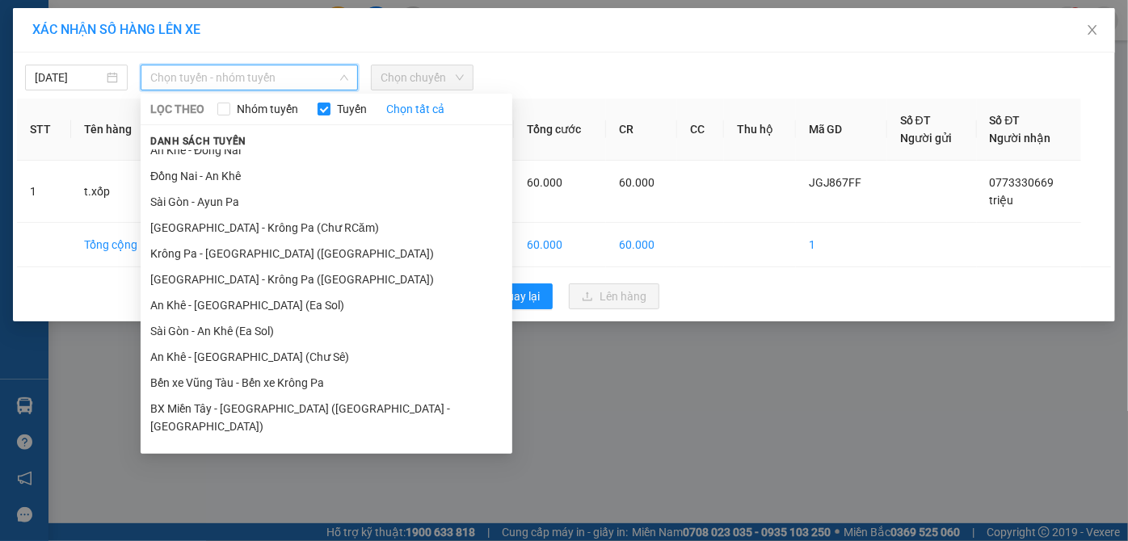
click at [301, 362] on li "An Khê - [GEOGRAPHIC_DATA] (Chư Sê)" at bounding box center [327, 357] width 372 height 26
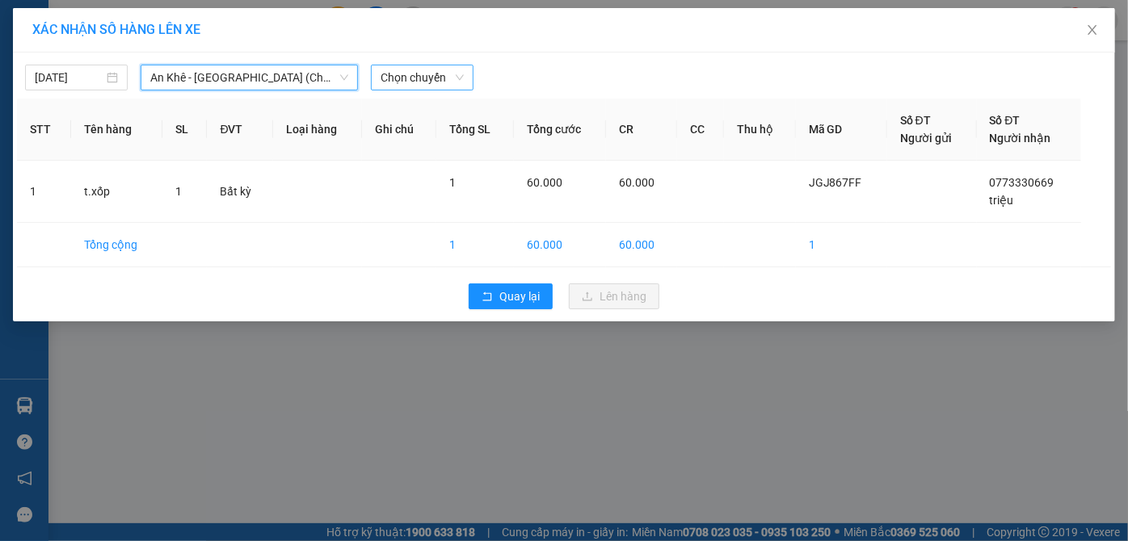
drag, startPoint x: 423, startPoint y: 78, endPoint x: 430, endPoint y: 90, distance: 14.1
click at [423, 78] on span "Chọn chuyến" at bounding box center [422, 77] width 83 height 24
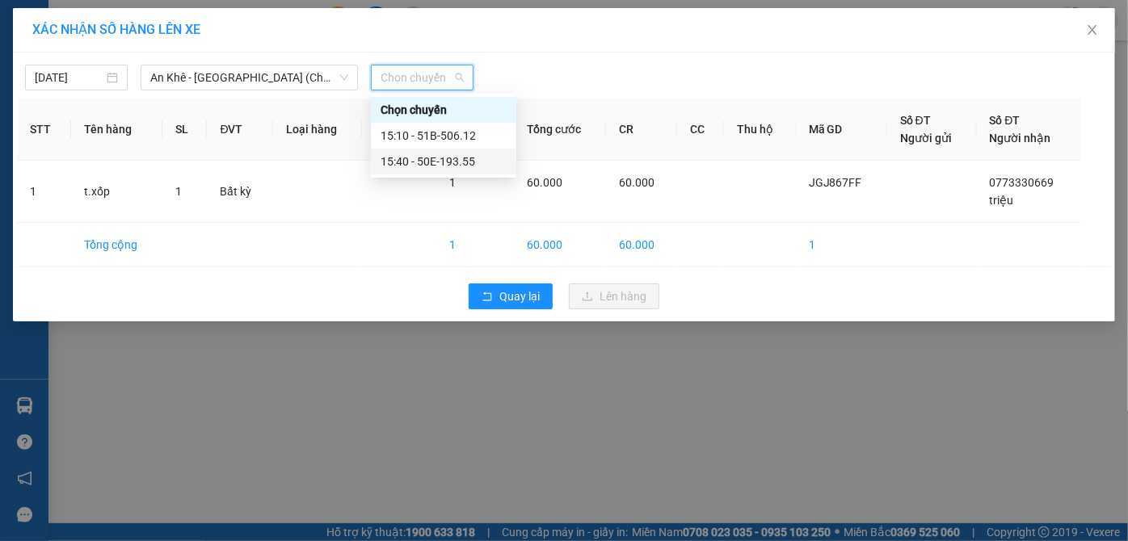
click at [479, 169] on div "15:40 - 50E-193.55" at bounding box center [444, 162] width 126 height 18
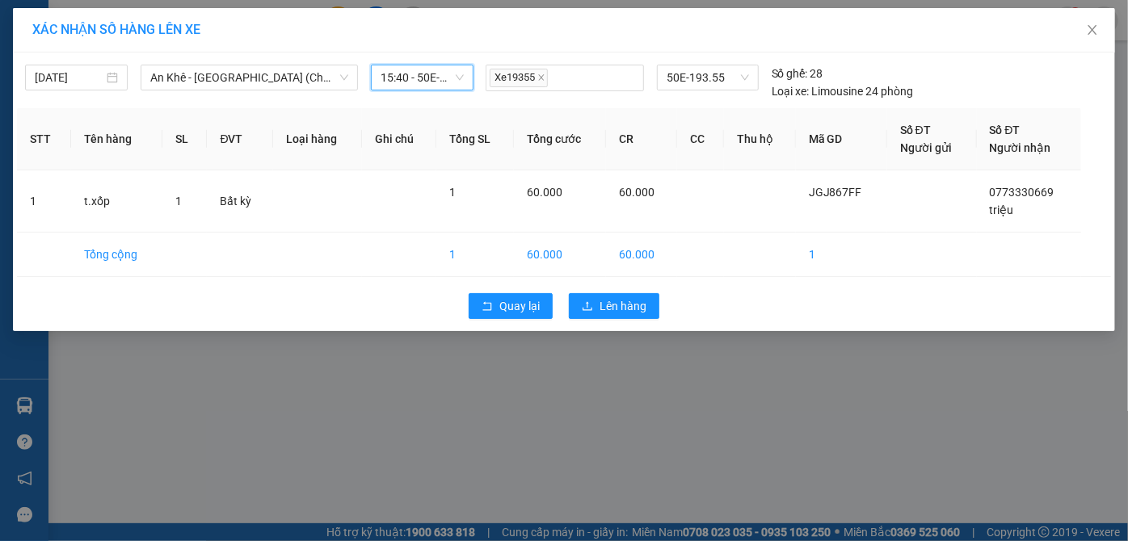
click at [439, 76] on span "15:40 - 50E-193.55" at bounding box center [422, 77] width 83 height 24
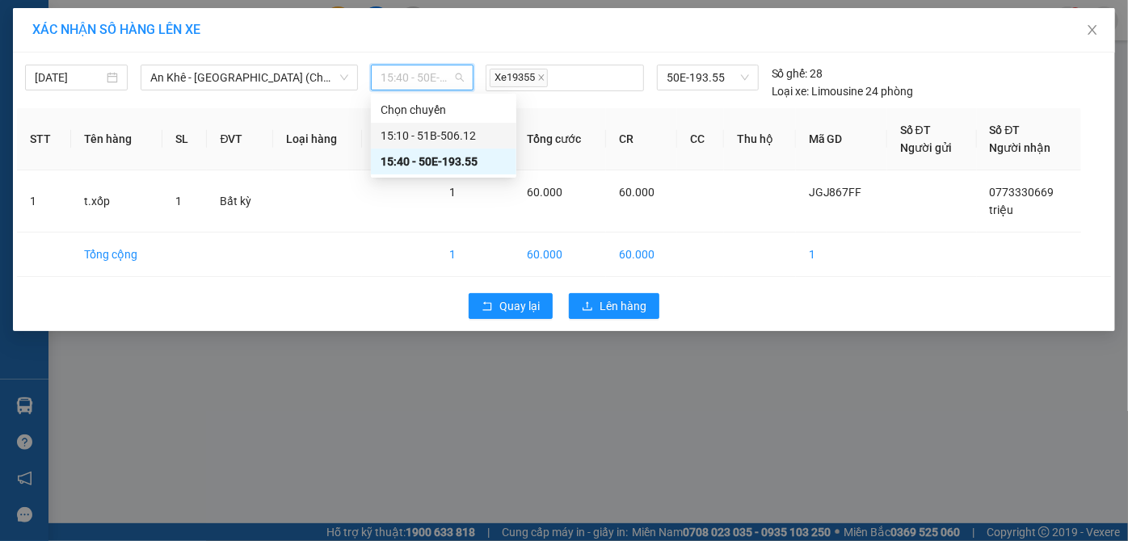
click at [475, 138] on div "15:10 - 51B-506.12" at bounding box center [444, 136] width 126 height 18
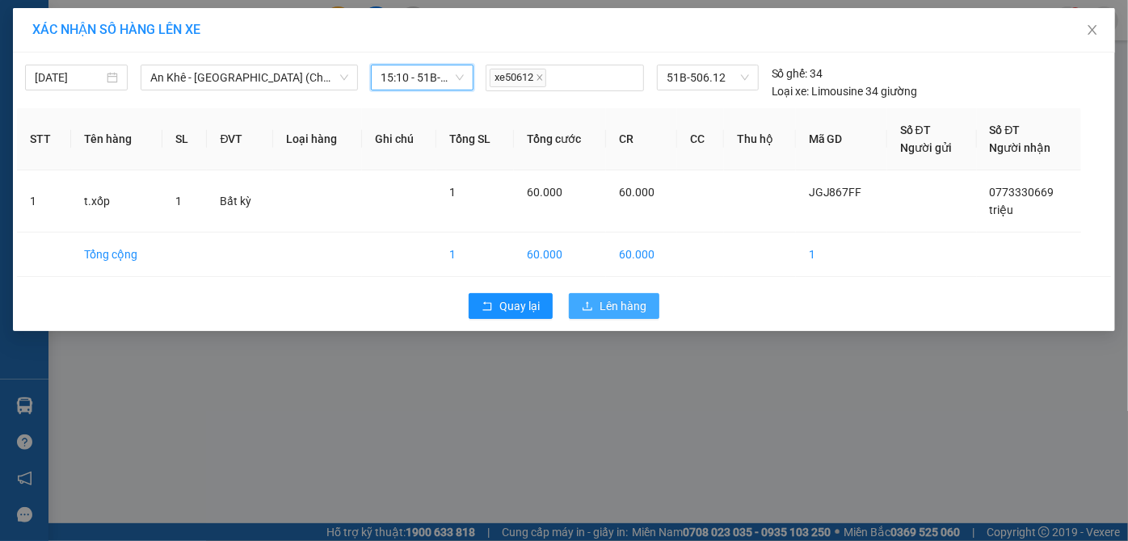
click at [595, 301] on button "Lên hàng" at bounding box center [614, 306] width 90 height 26
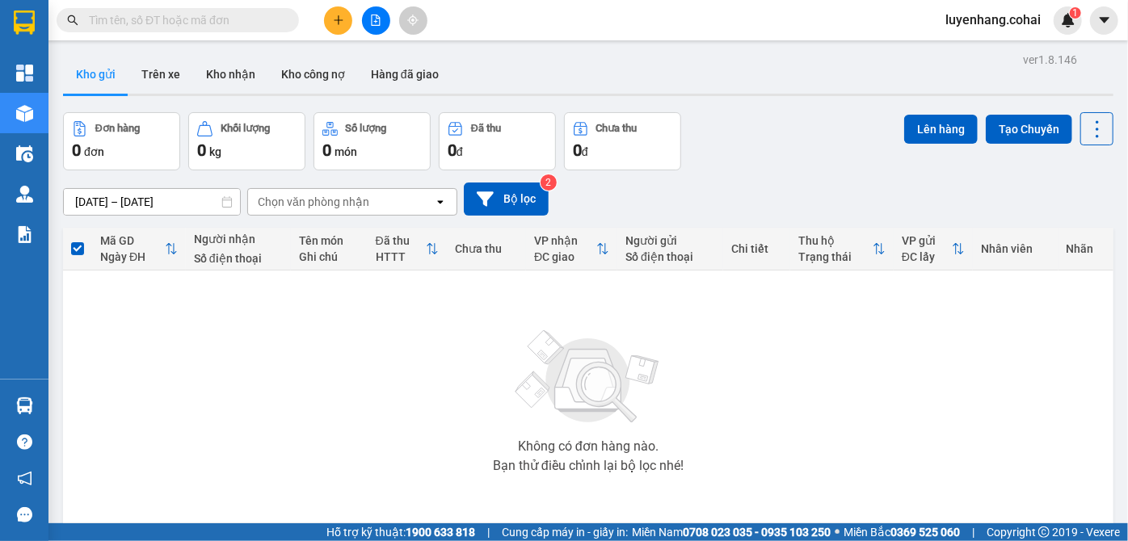
click at [375, 18] on icon "file-add" at bounding box center [375, 20] width 11 height 11
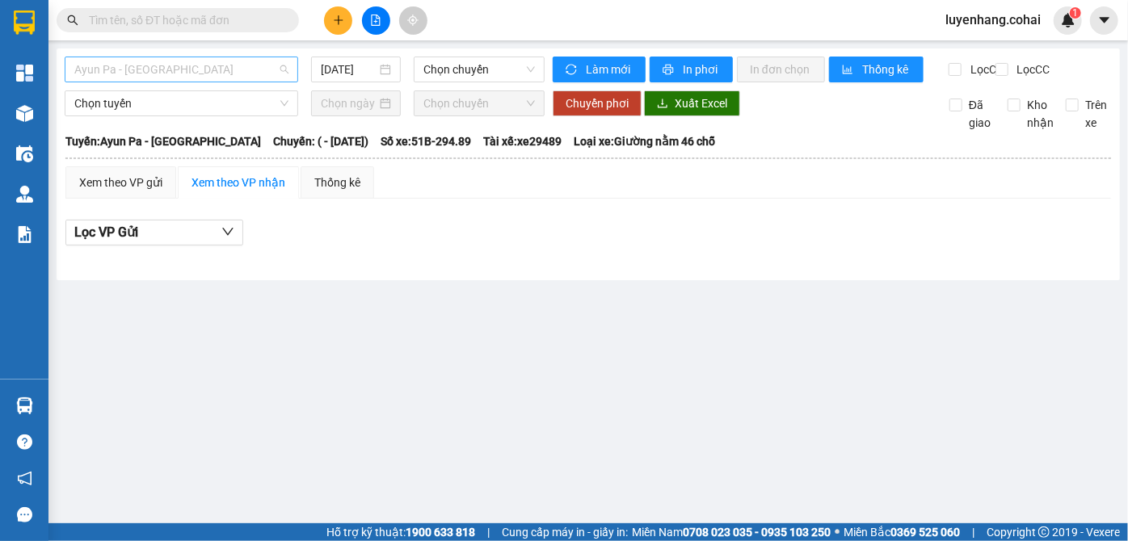
click at [197, 74] on span "Ayun Pa - [GEOGRAPHIC_DATA]" at bounding box center [181, 69] width 214 height 24
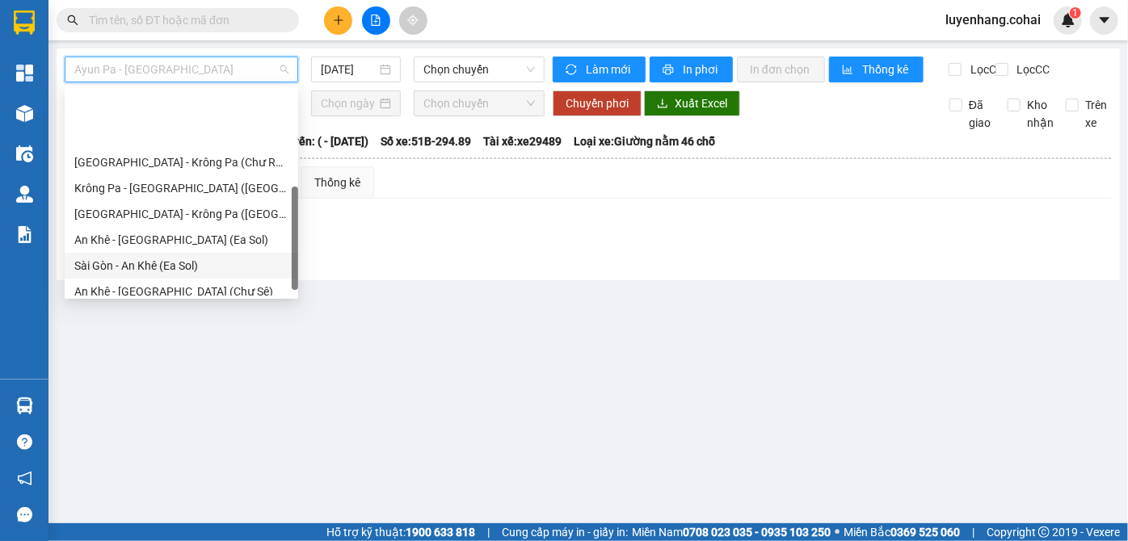
scroll to position [233, 0]
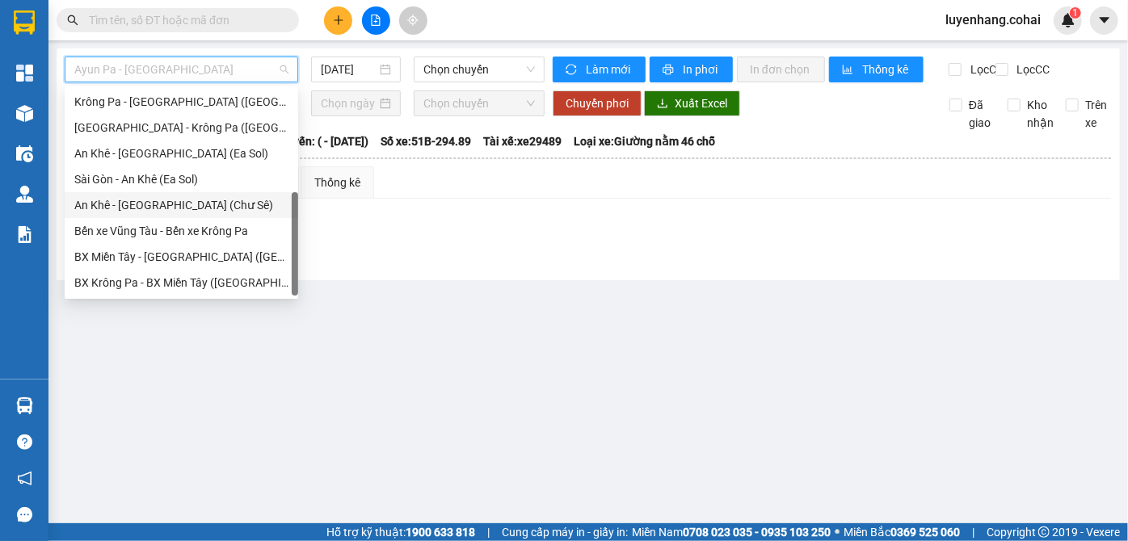
click at [211, 210] on div "An Khê - [GEOGRAPHIC_DATA] (Chư Sê)" at bounding box center [181, 205] width 214 height 18
type input "[DATE]"
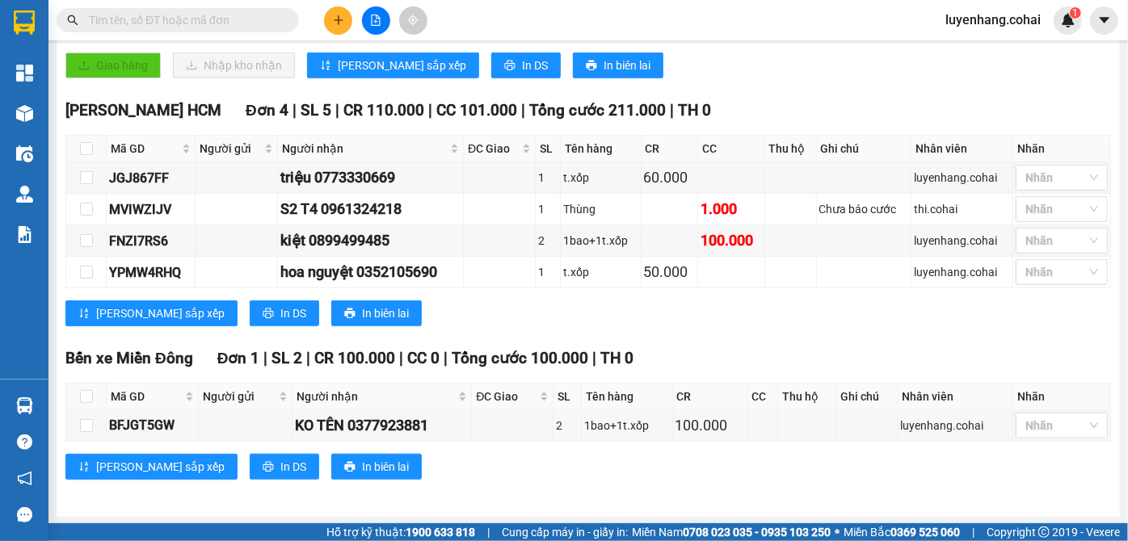
scroll to position [598, 0]
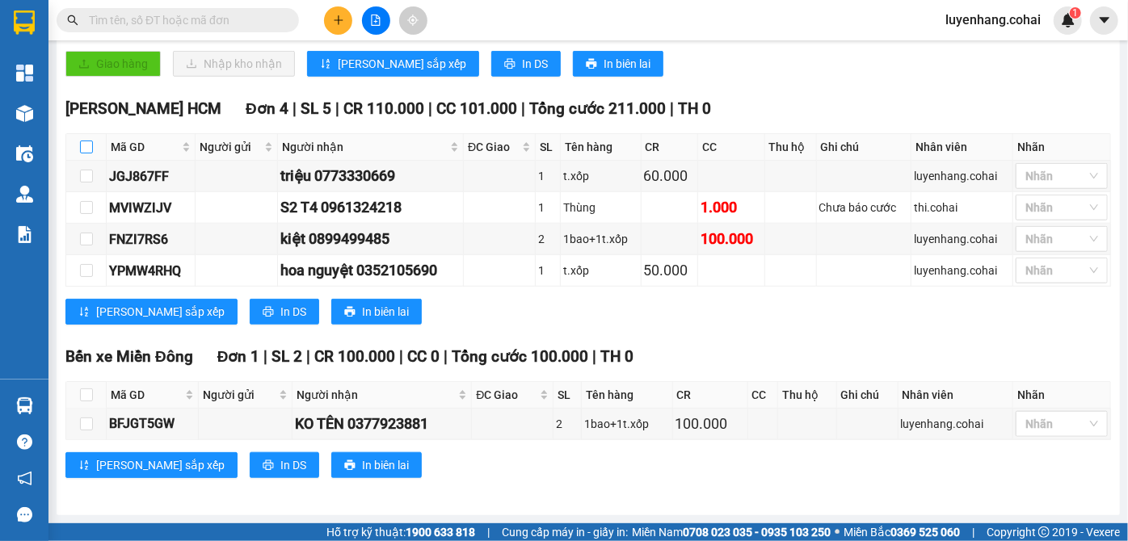
click at [86, 149] on input "checkbox" at bounding box center [86, 147] width 13 height 13
checkbox input "true"
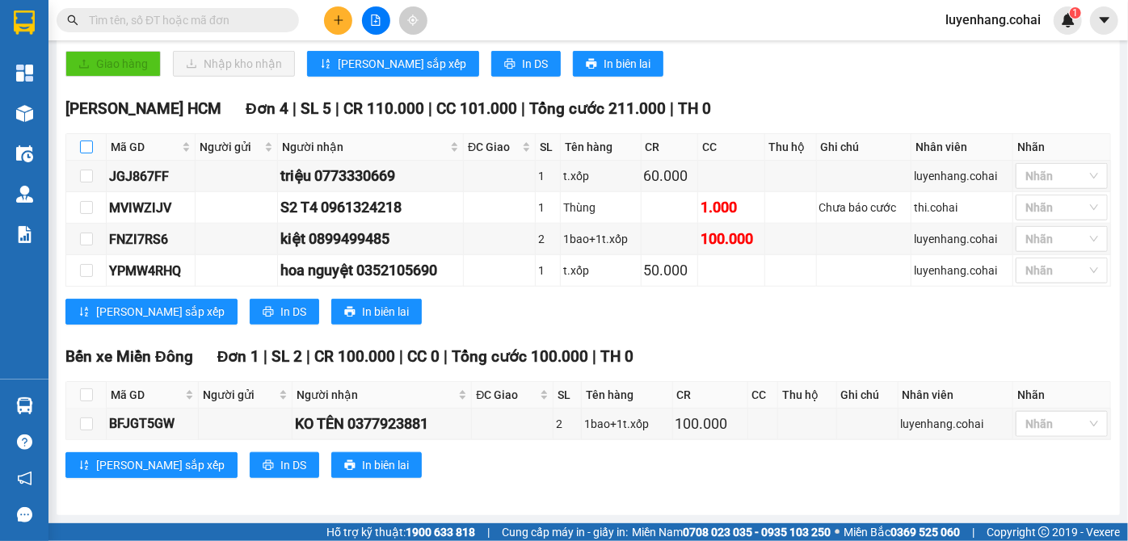
checkbox input "true"
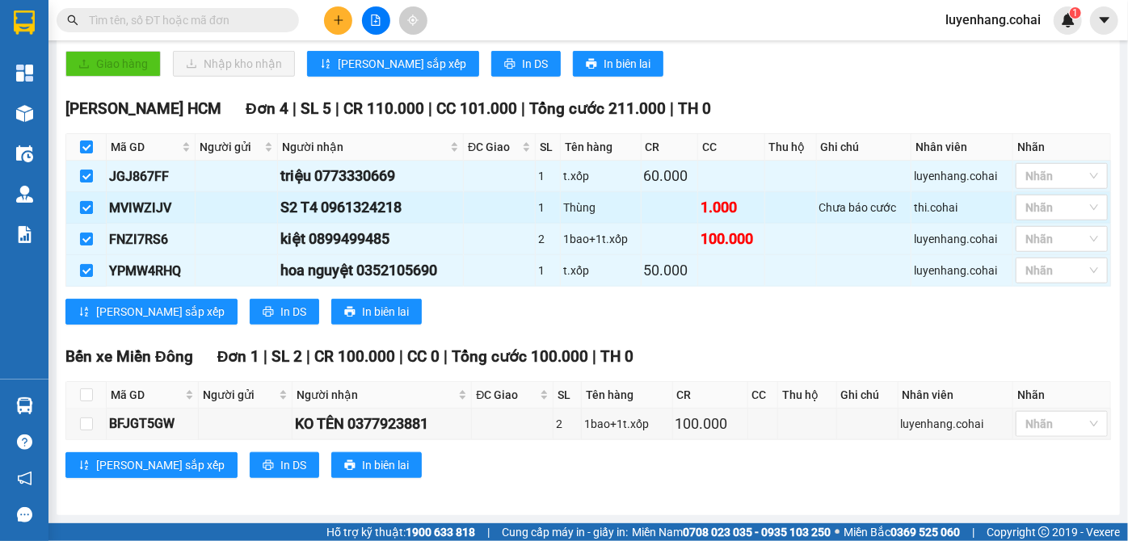
click at [86, 212] on input "checkbox" at bounding box center [86, 207] width 13 height 13
checkbox input "false"
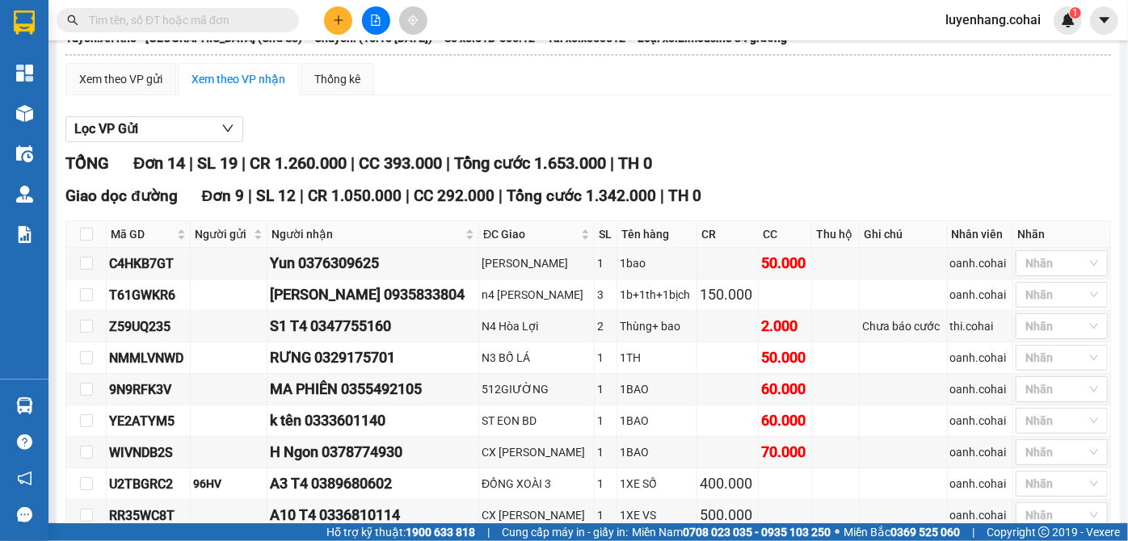
scroll to position [0, 0]
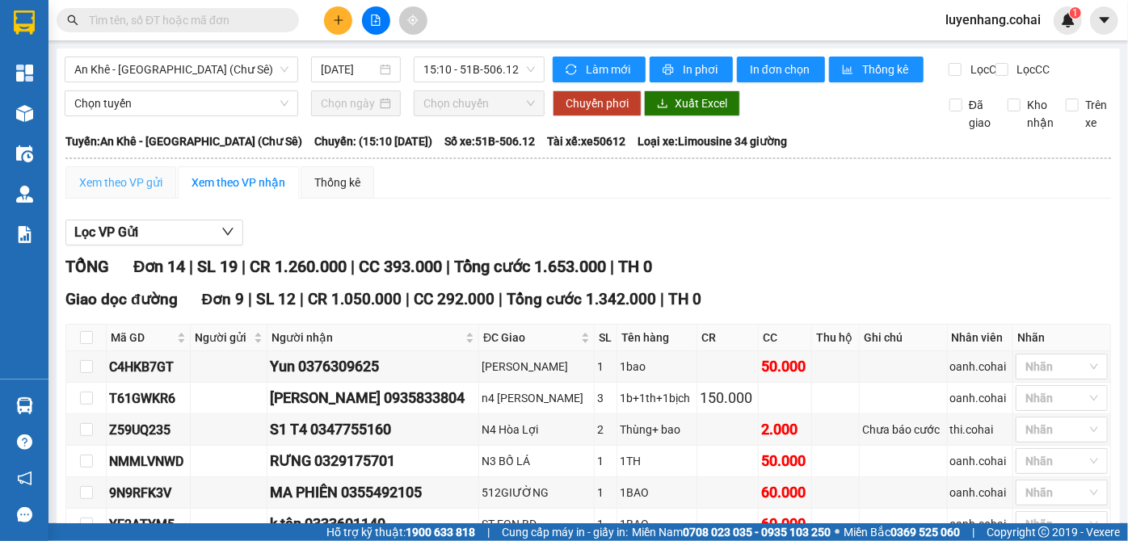
click at [124, 183] on div "Xem theo VP gửi" at bounding box center [120, 182] width 111 height 32
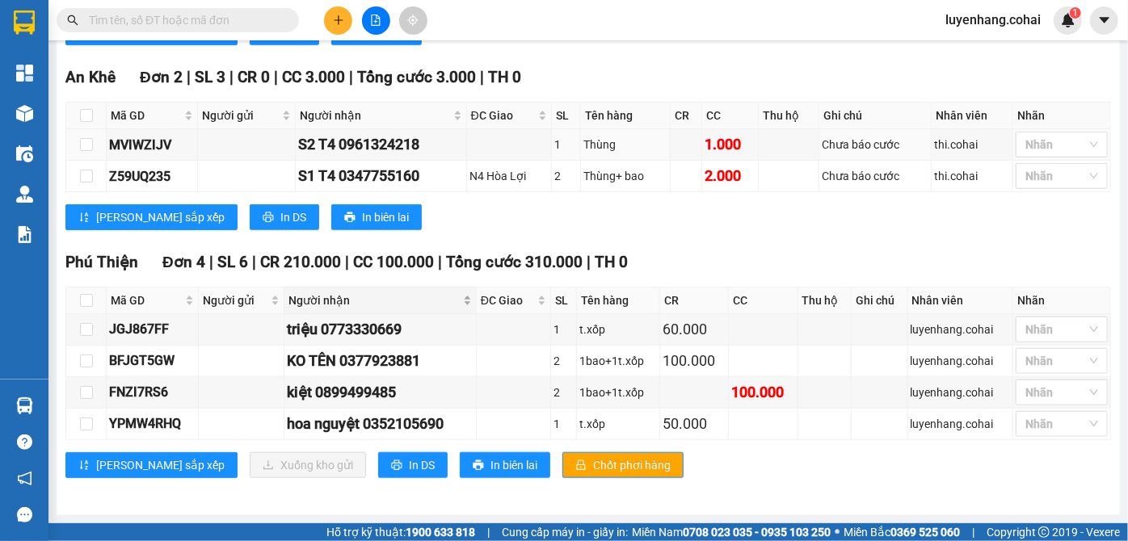
scroll to position [598, 0]
click at [341, 15] on icon "plus" at bounding box center [338, 20] width 11 height 11
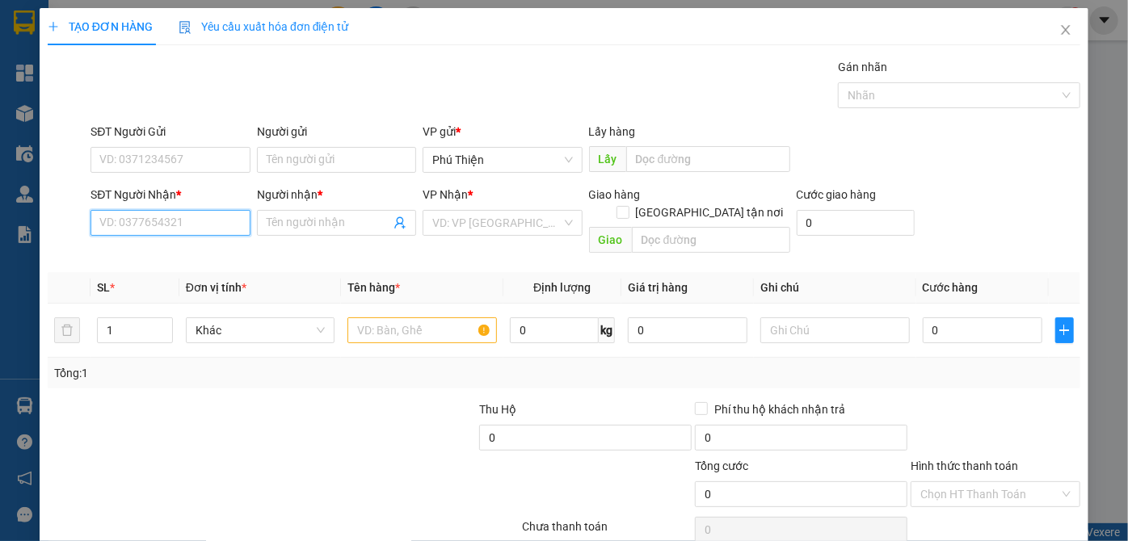
click at [207, 233] on input "SĐT Người Nhận *" at bounding box center [169, 223] width 159 height 26
type input "0981664264"
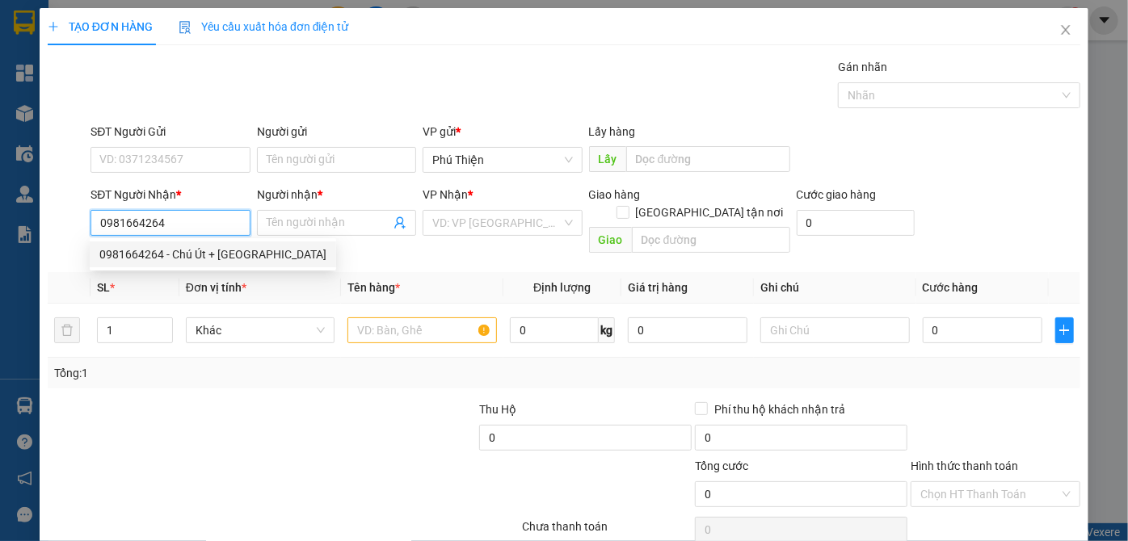
click at [200, 223] on input "0981664264" at bounding box center [169, 223] width 159 height 26
click at [215, 259] on div "0981664264 - Chú Út + [GEOGRAPHIC_DATA]" at bounding box center [212, 255] width 227 height 18
type input "Chú Út + Cô Hà"
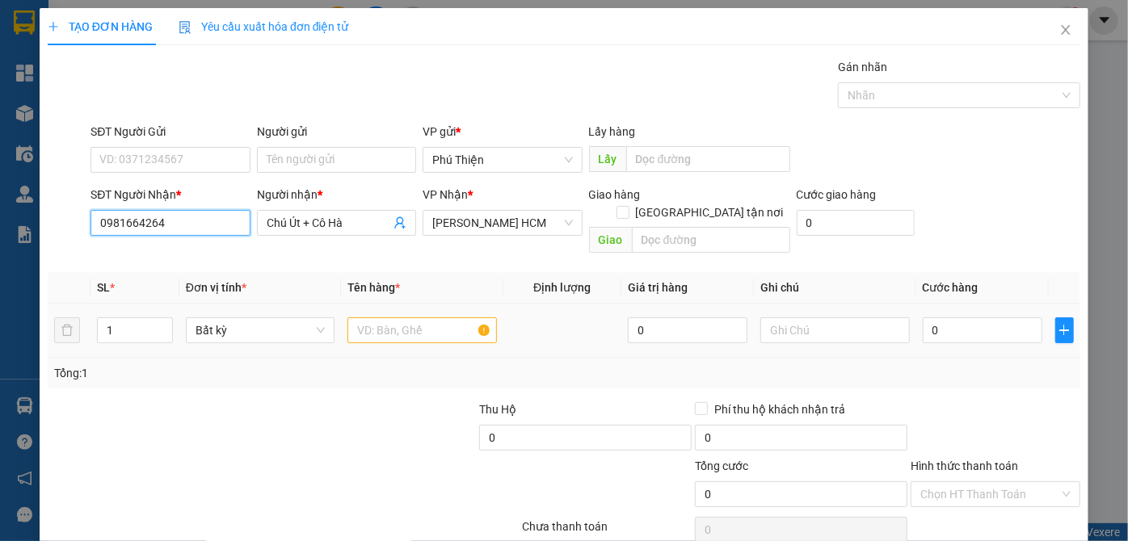
type input "0981664264"
click at [379, 318] on input "text" at bounding box center [421, 331] width 149 height 26
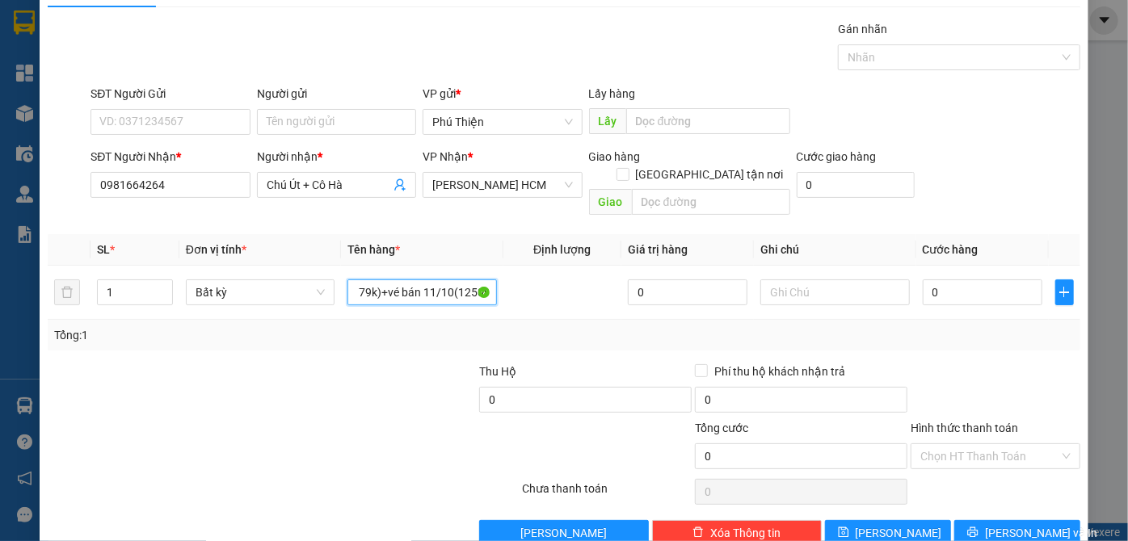
scroll to position [54, 0]
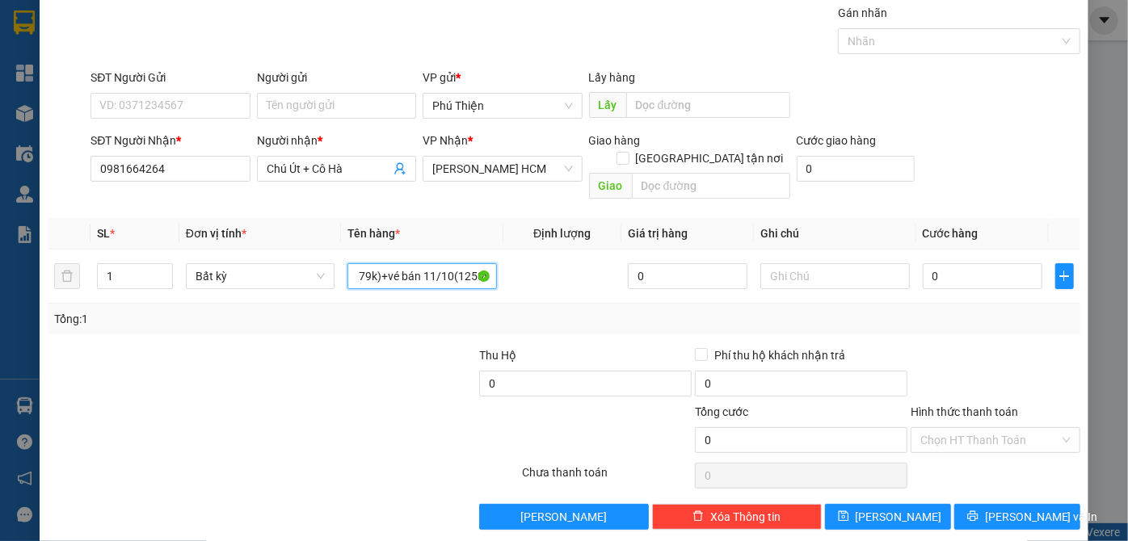
type input "1 bì thư hàng sg-pth 10/10(1914k) vs pth-sg 11/10(179k)+vé bán 11/10(1250k)"
click at [999, 438] on div "Hình thức thanh toán Chọn HT Thanh Toán" at bounding box center [996, 431] width 170 height 57
click at [993, 431] on input "Hình thức thanh toán" at bounding box center [989, 440] width 139 height 24
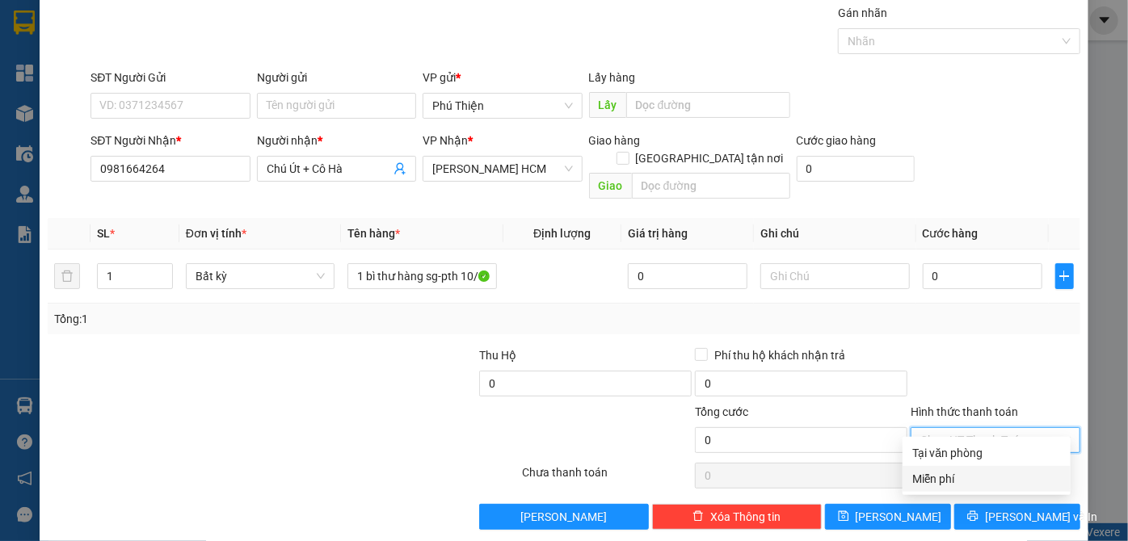
drag, startPoint x: 938, startPoint y: 473, endPoint x: 905, endPoint y: 482, distance: 34.3
click at [937, 473] on div "Miễn phí" at bounding box center [986, 479] width 149 height 18
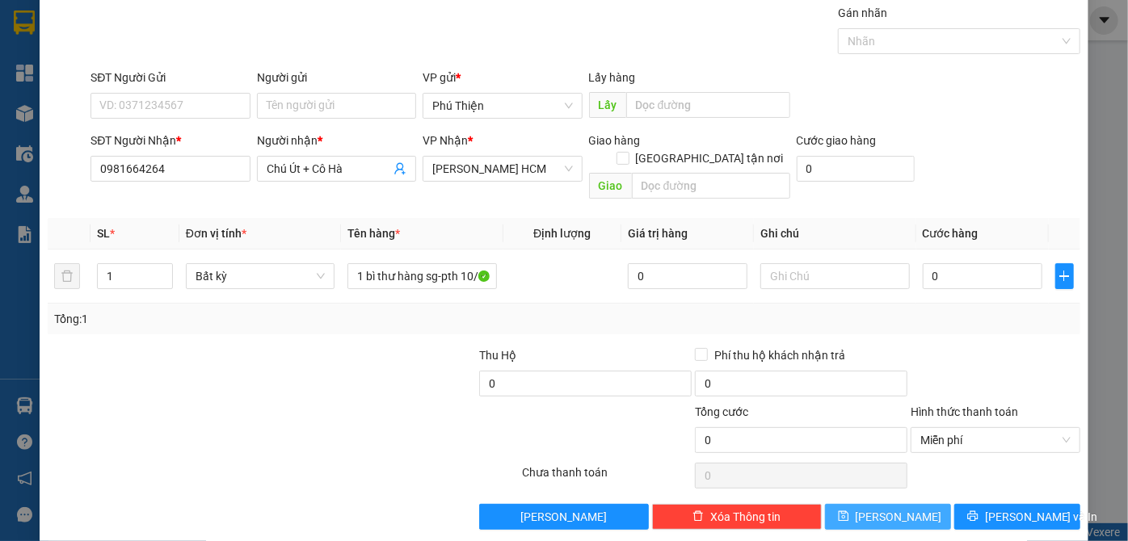
click at [868, 504] on button "[PERSON_NAME]" at bounding box center [888, 517] width 126 height 26
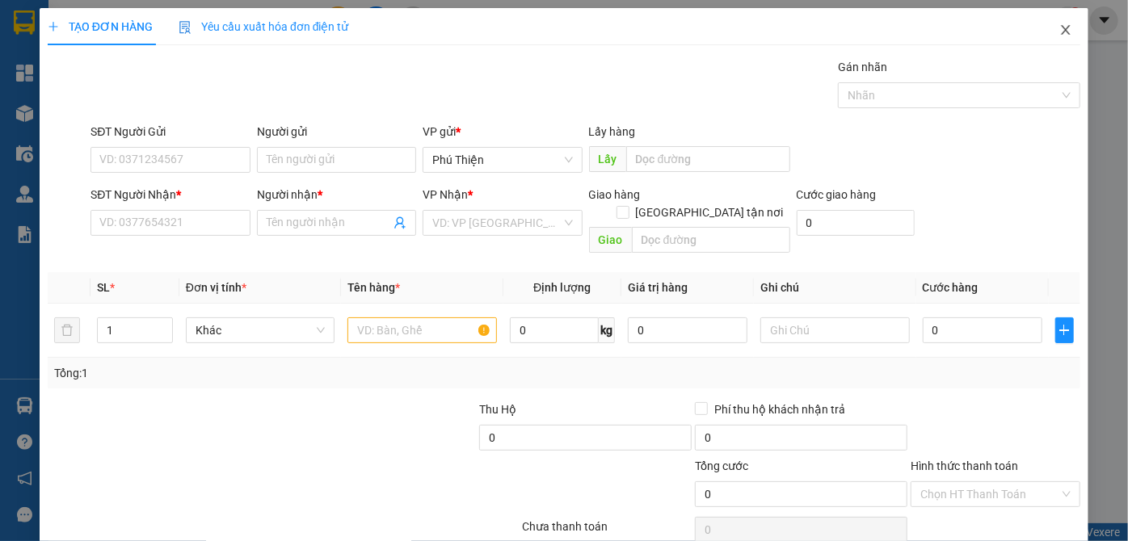
click at [1061, 30] on icon "close" at bounding box center [1065, 30] width 9 height 10
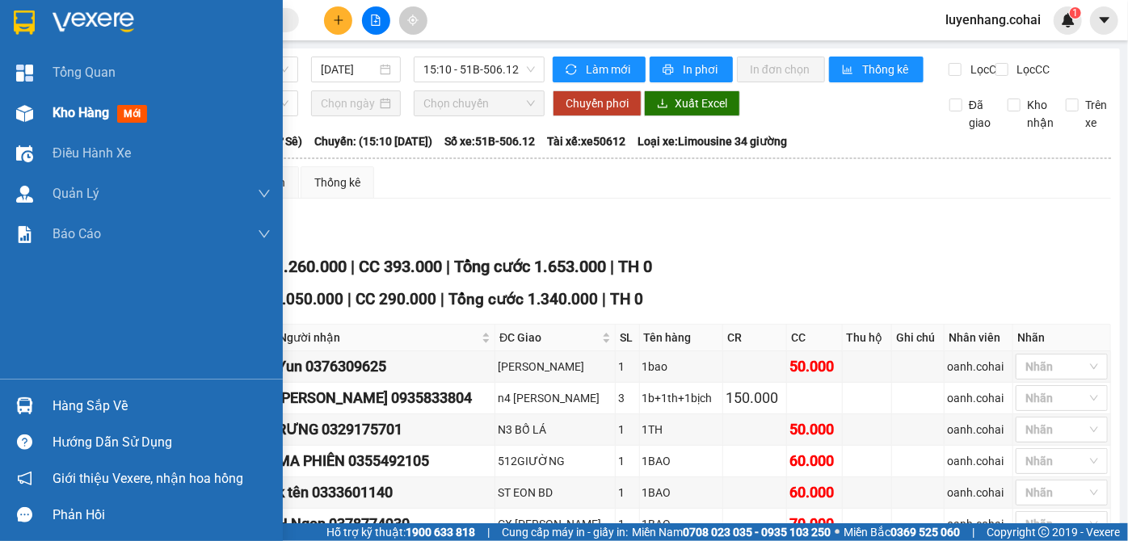
click at [68, 115] on span "Kho hàng" at bounding box center [81, 112] width 57 height 15
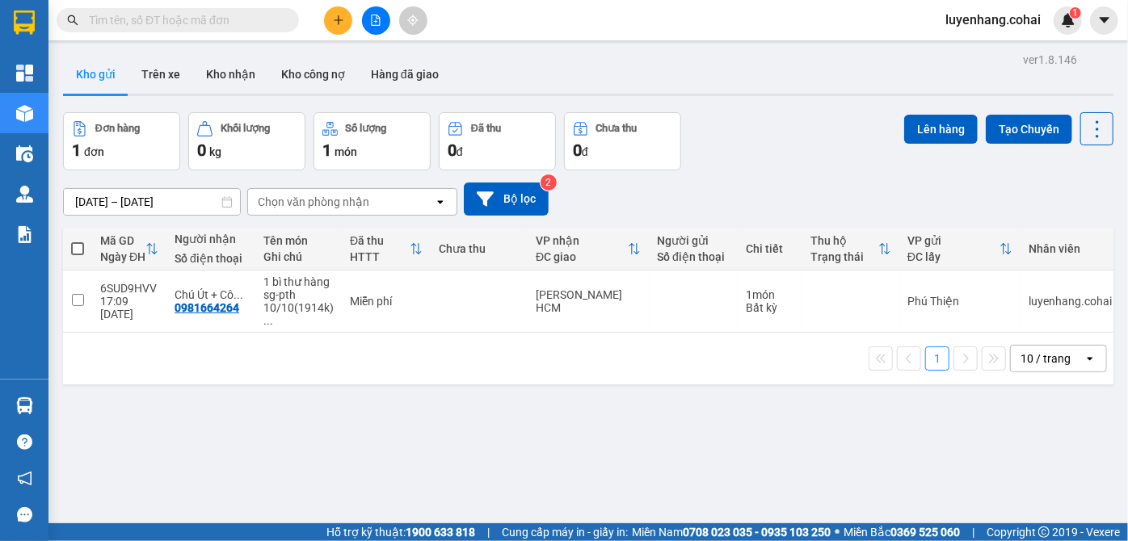
click at [72, 250] on span at bounding box center [77, 248] width 13 height 13
click at [78, 241] on input "checkbox" at bounding box center [78, 241] width 0 height 0
checkbox input "true"
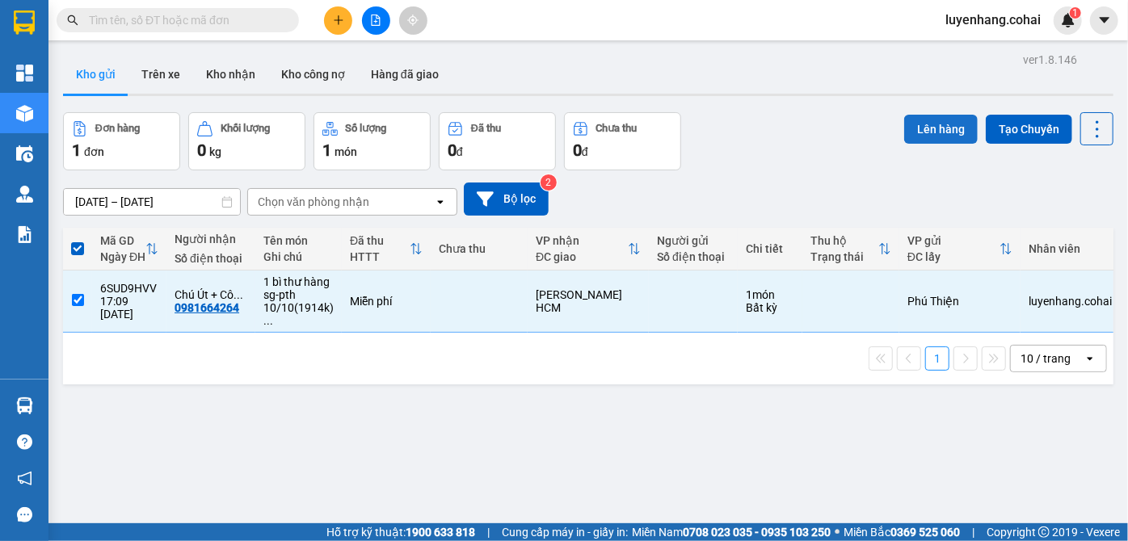
click at [920, 132] on button "Lên hàng" at bounding box center [941, 129] width 74 height 29
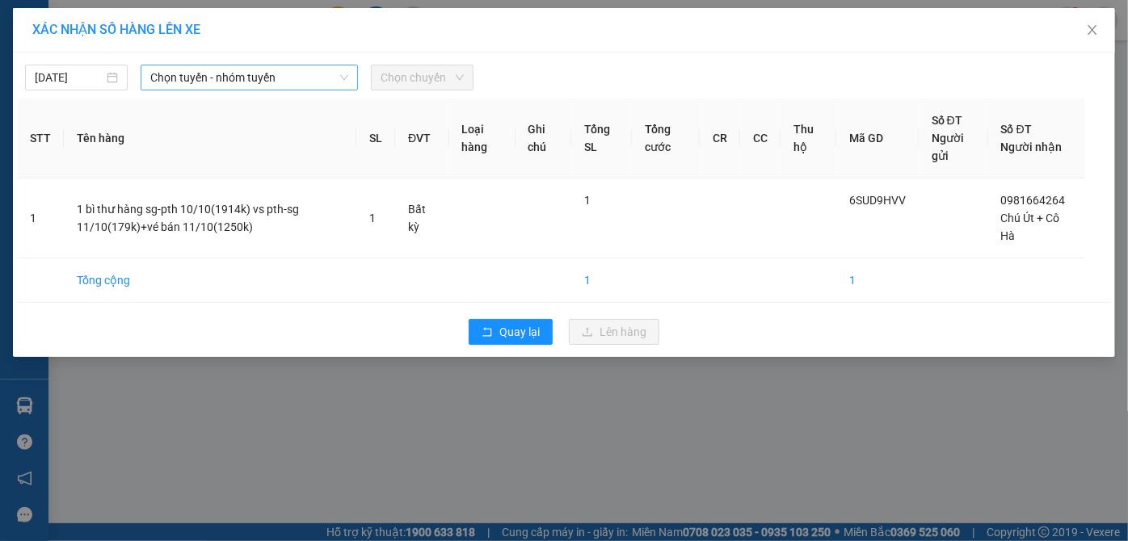
click at [283, 82] on span "Chọn tuyến - nhóm tuyến" at bounding box center [249, 77] width 199 height 24
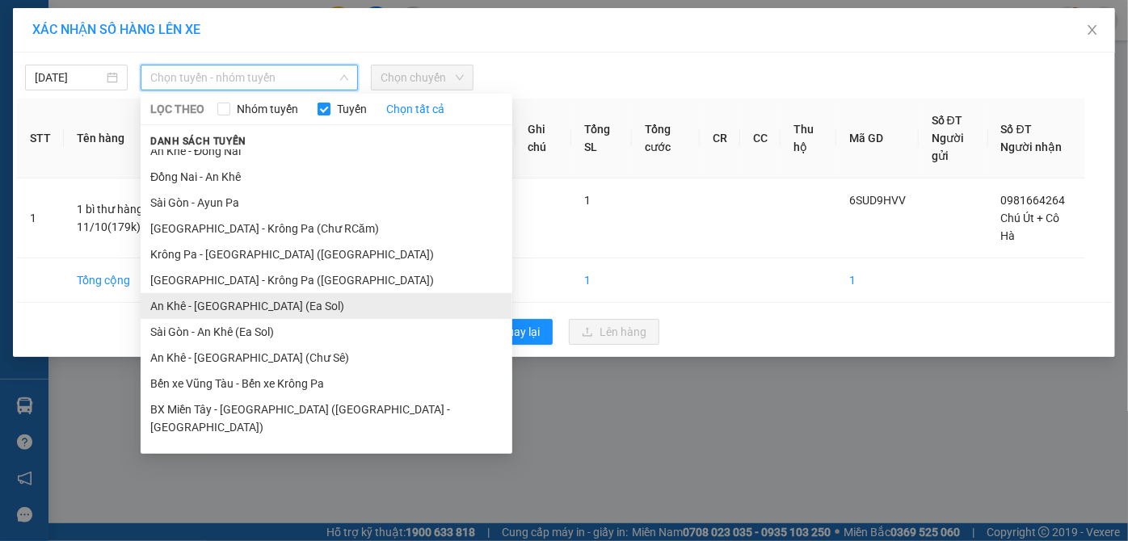
scroll to position [116, 0]
drag, startPoint x: 293, startPoint y: 366, endPoint x: 302, endPoint y: 358, distance: 12.0
click at [294, 365] on li "An Khê - [GEOGRAPHIC_DATA] (Chư Sê)" at bounding box center [327, 357] width 372 height 26
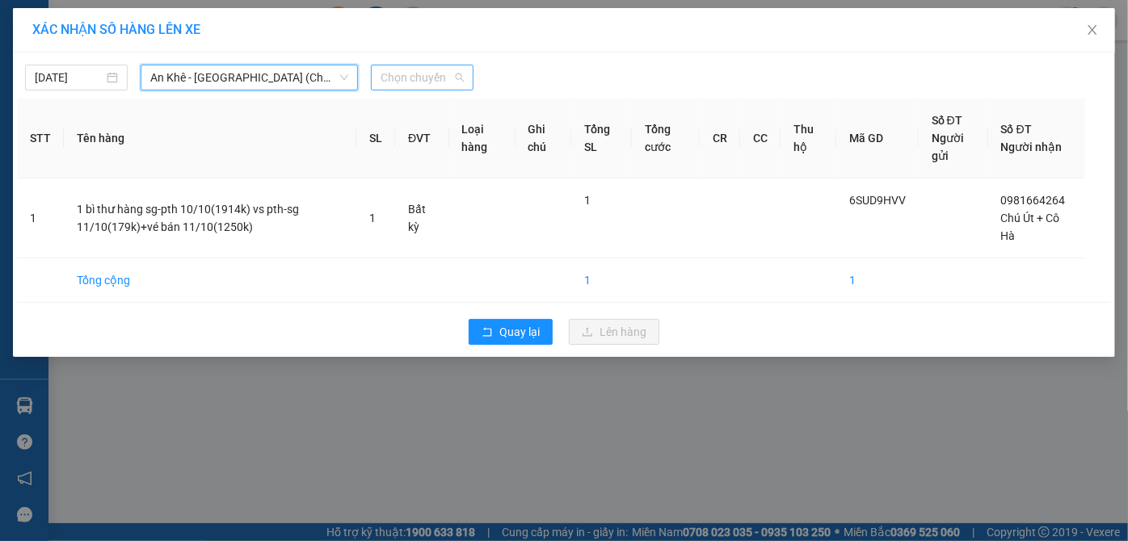
click at [414, 79] on span "Chọn chuyến" at bounding box center [422, 77] width 83 height 24
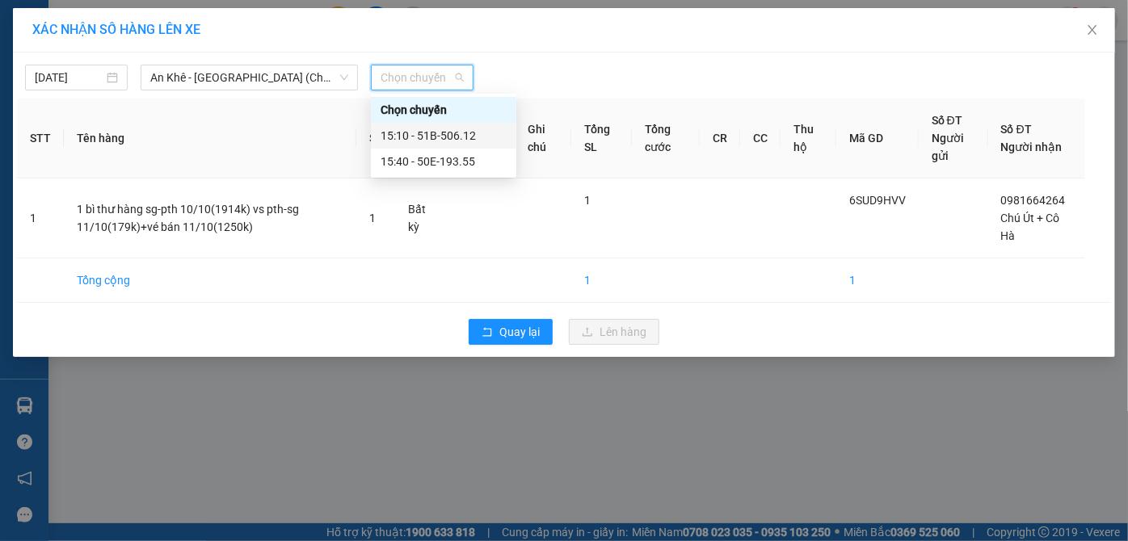
click at [472, 141] on div "15:10 - 51B-506.12" at bounding box center [444, 136] width 126 height 18
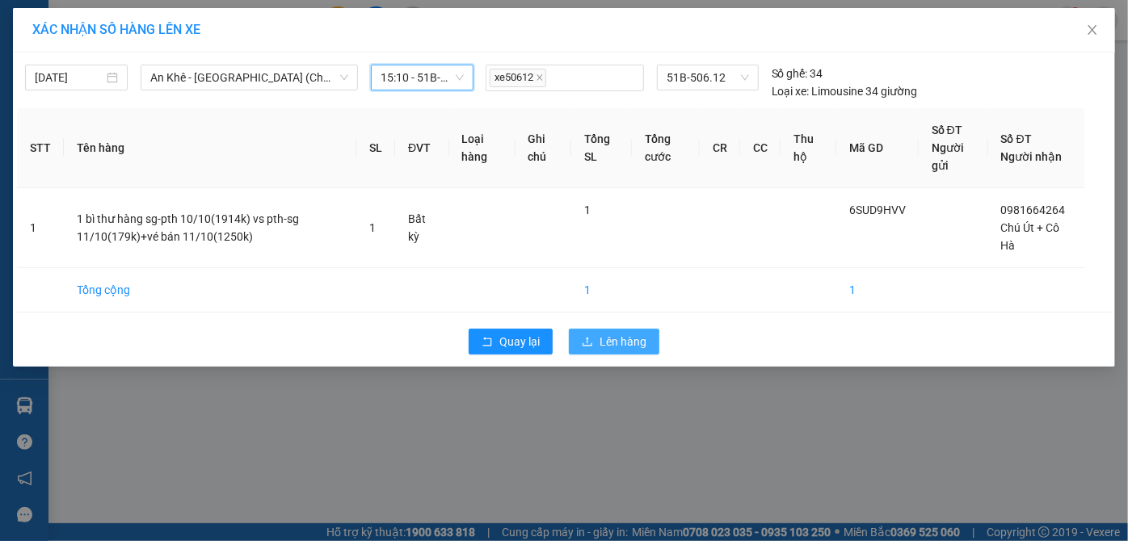
click at [625, 335] on span "Lên hàng" at bounding box center [623, 342] width 47 height 18
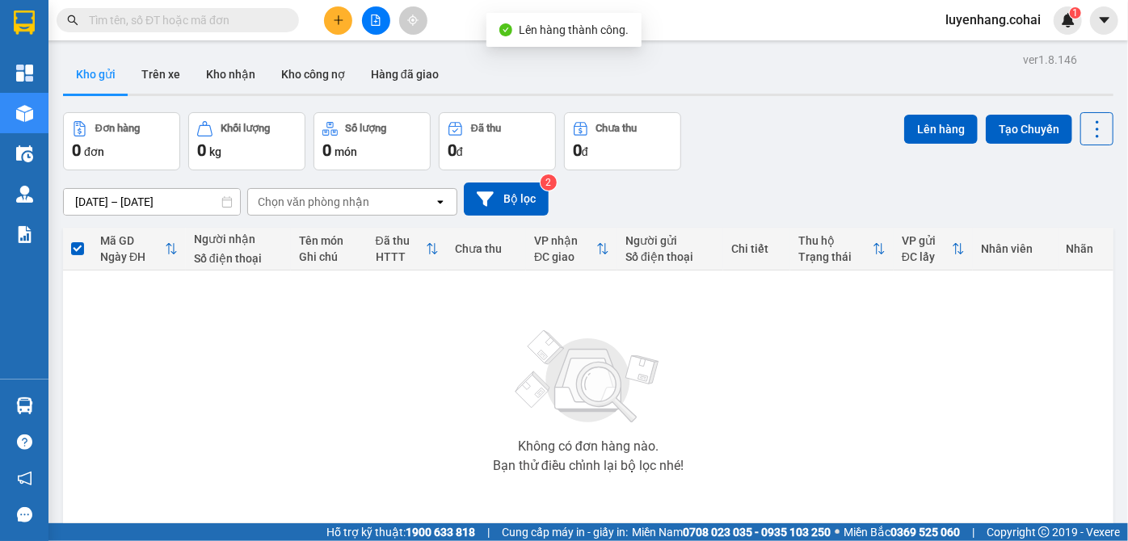
click at [371, 27] on button at bounding box center [376, 20] width 28 height 28
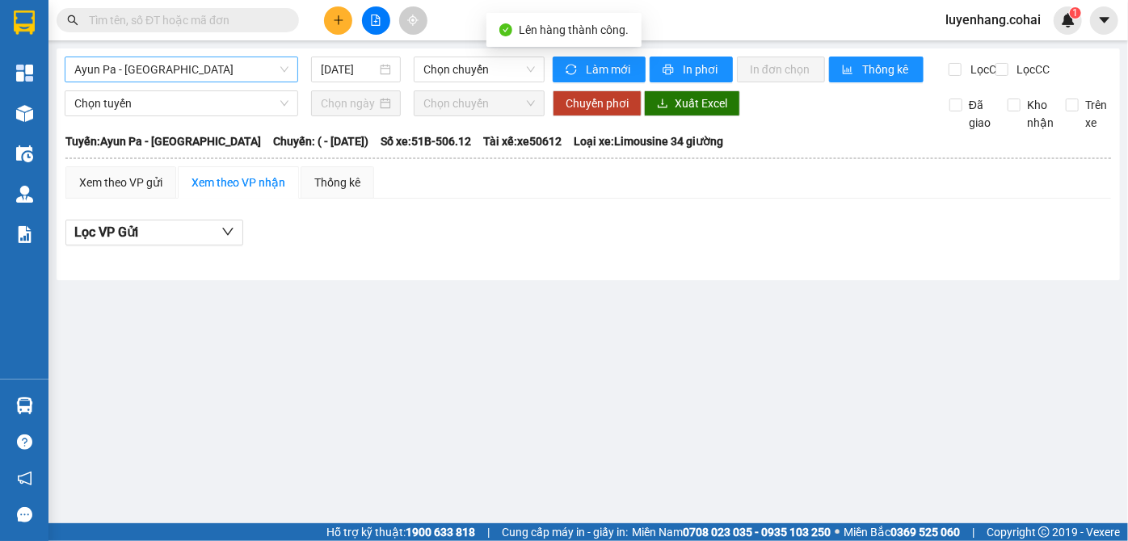
click at [194, 72] on span "Ayun Pa - [GEOGRAPHIC_DATA]" at bounding box center [181, 69] width 214 height 24
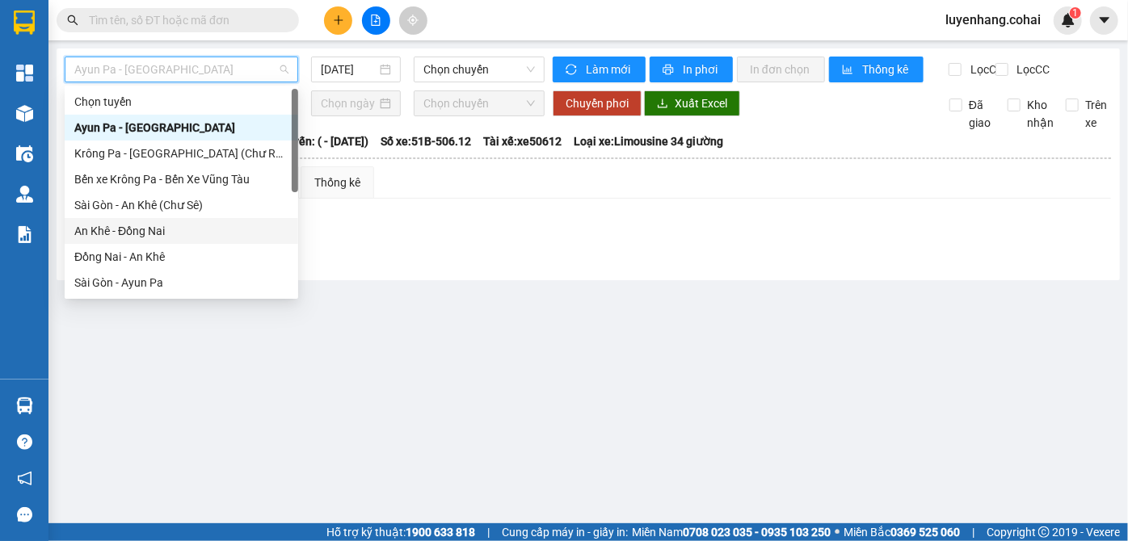
scroll to position [220, 0]
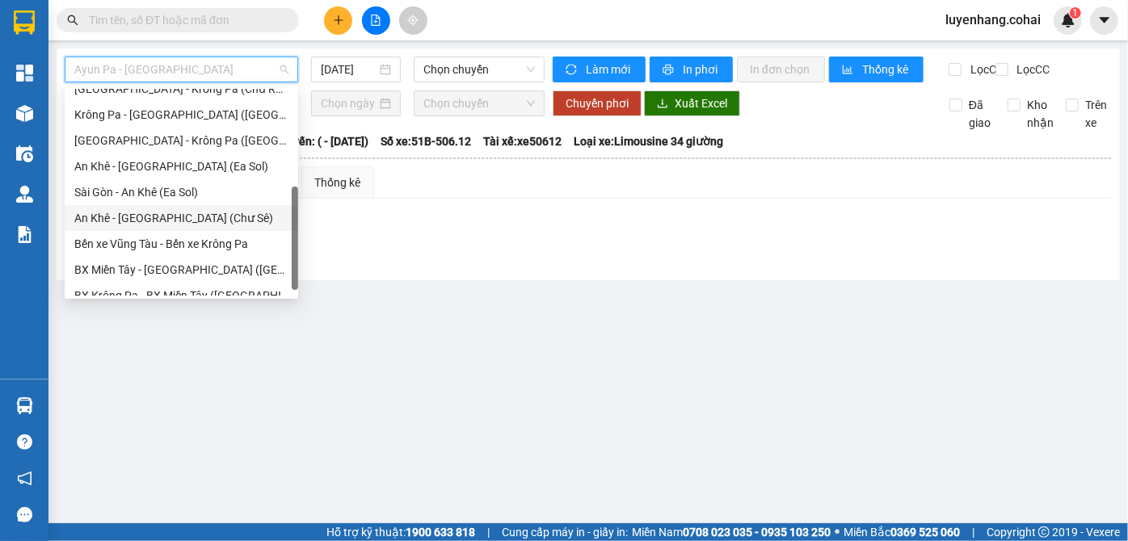
click at [200, 212] on div "An Khê - [GEOGRAPHIC_DATA] (Chư Sê)" at bounding box center [181, 218] width 214 height 18
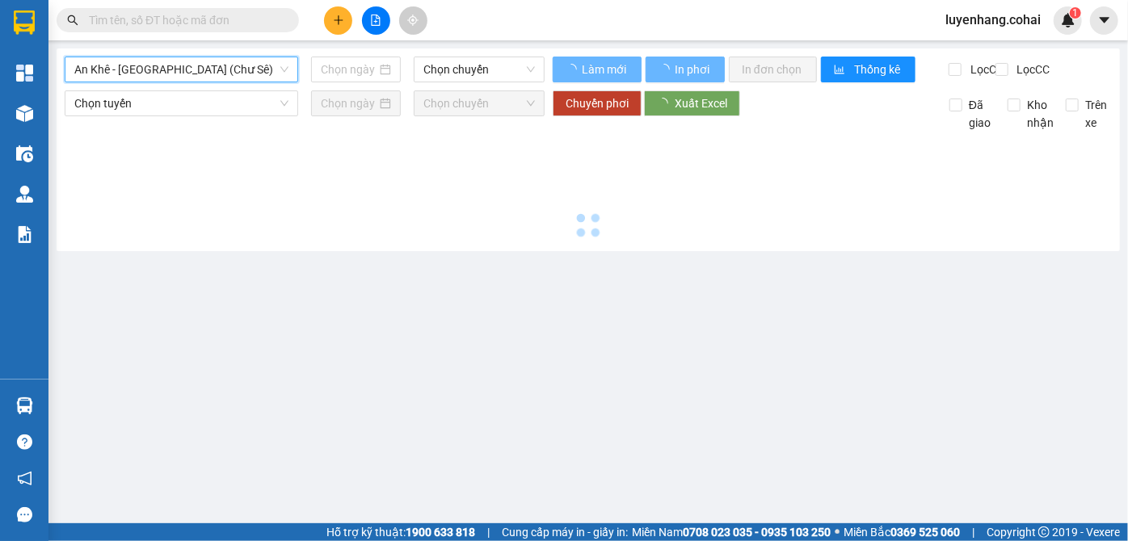
type input "[DATE]"
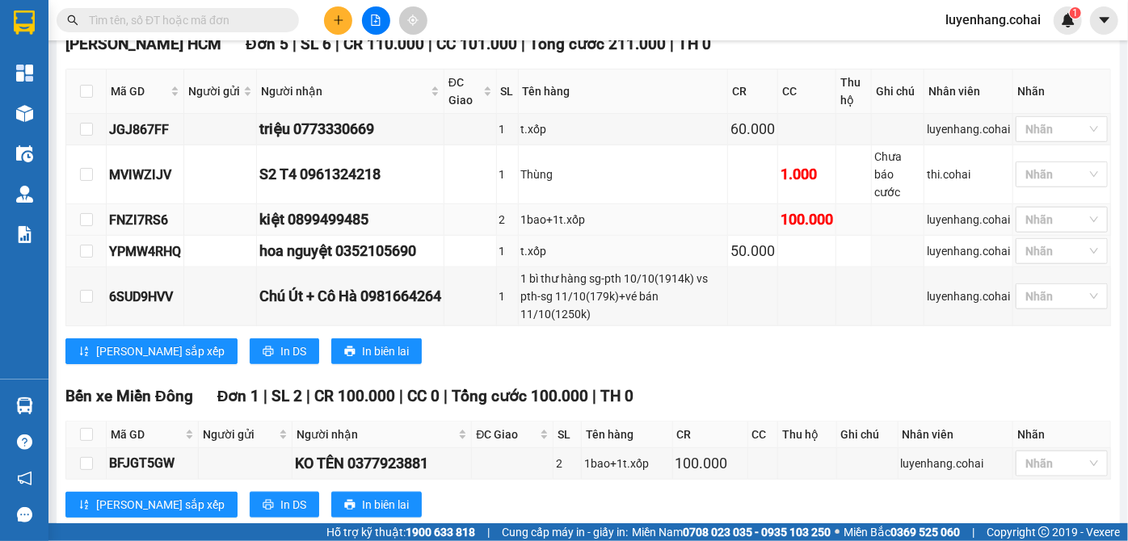
scroll to position [629, 0]
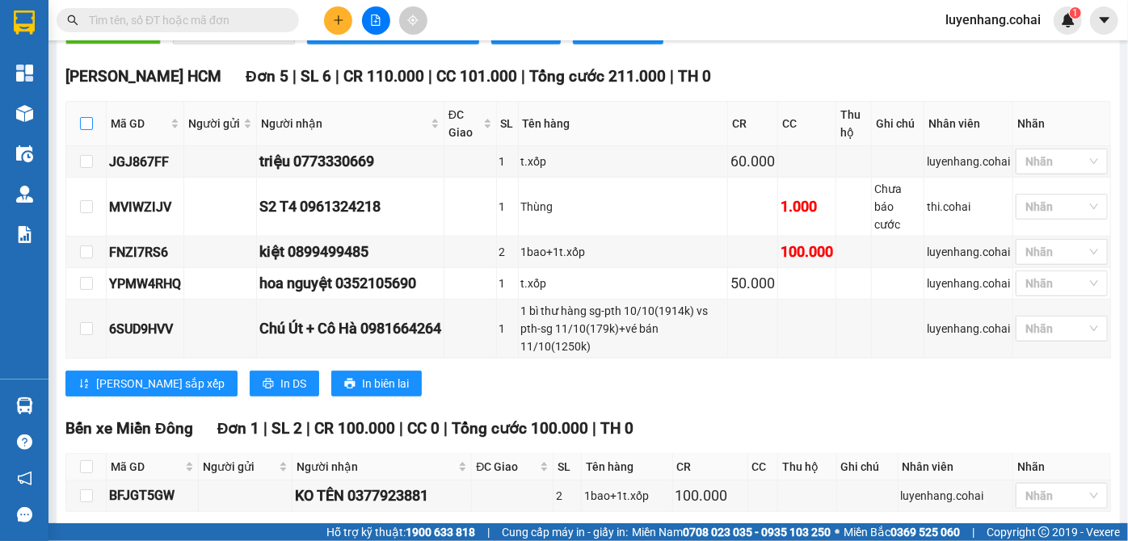
click at [89, 130] on input "checkbox" at bounding box center [86, 123] width 13 height 13
checkbox input "true"
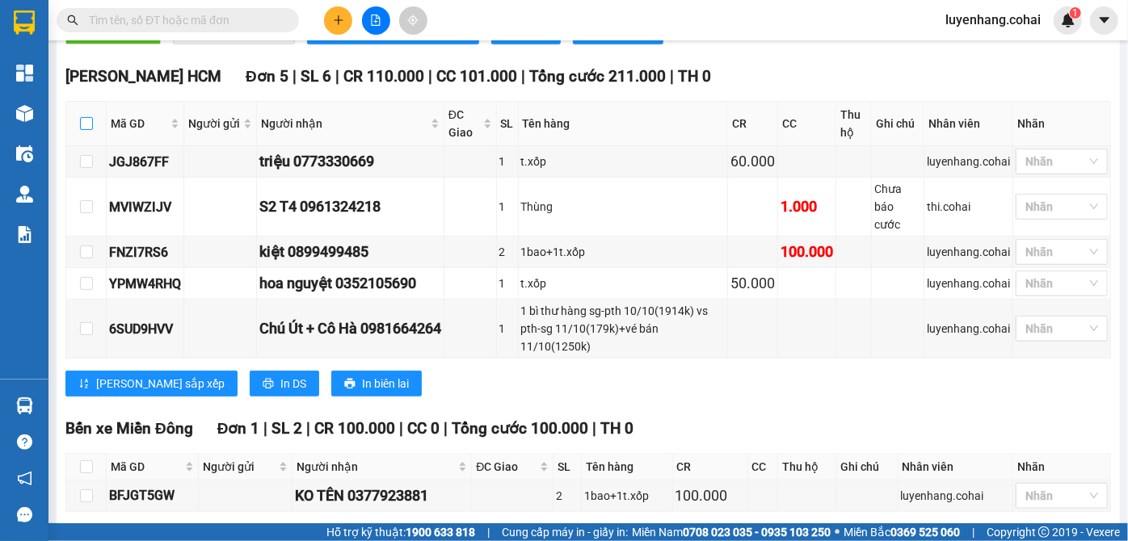
checkbox input "true"
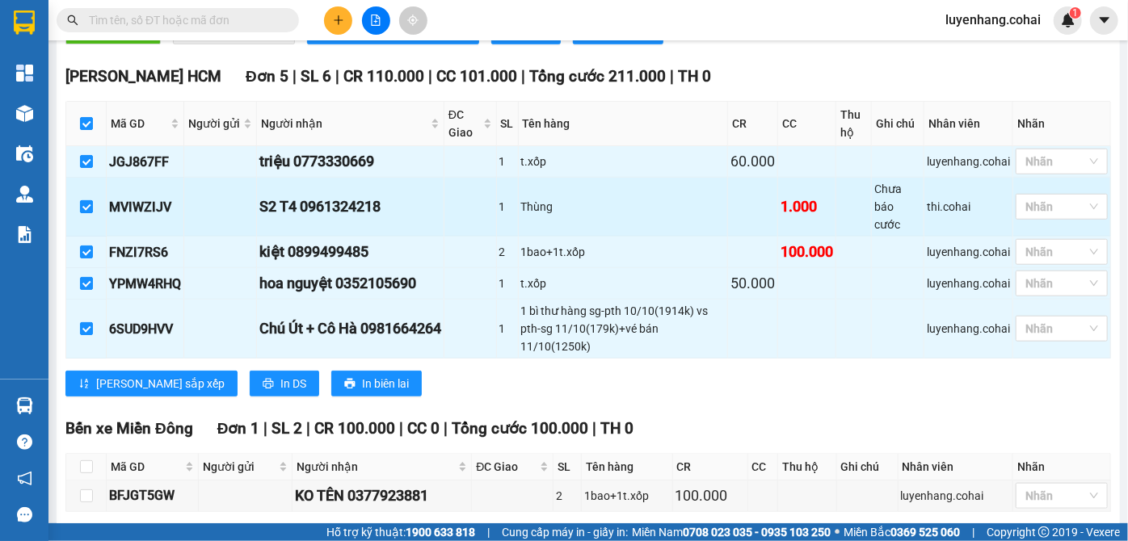
click at [85, 207] on input "checkbox" at bounding box center [86, 206] width 13 height 13
checkbox input "false"
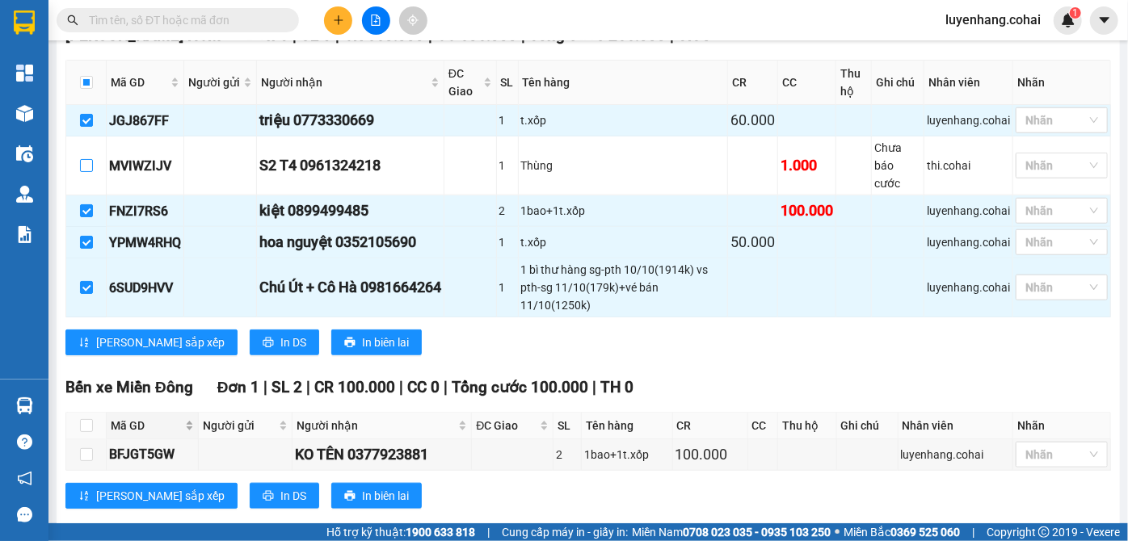
scroll to position [702, 0]
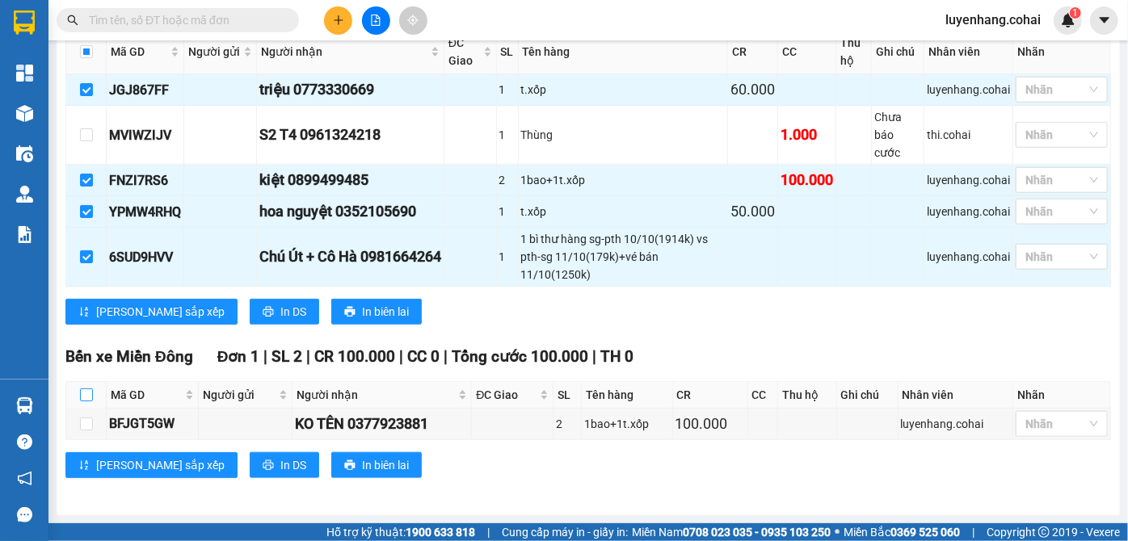
click at [84, 397] on input "checkbox" at bounding box center [86, 395] width 13 height 13
checkbox input "true"
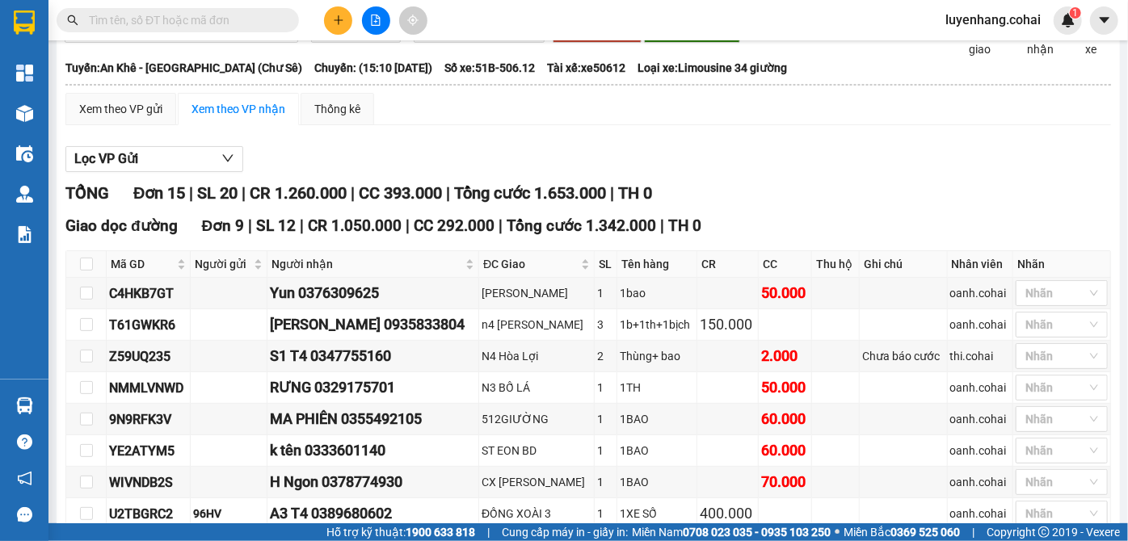
scroll to position [0, 0]
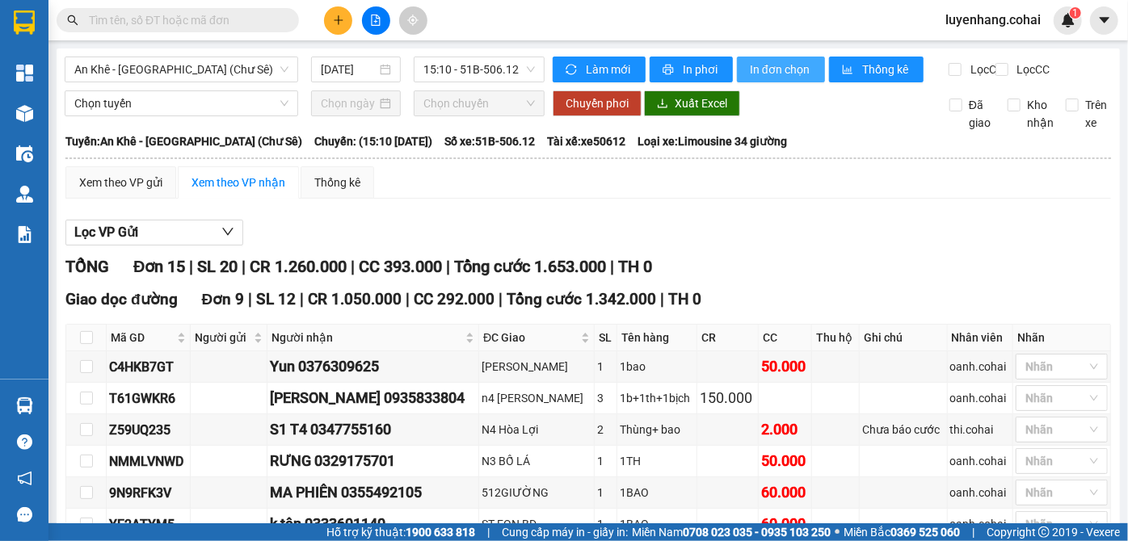
click at [802, 69] on span "In đơn chọn" at bounding box center [781, 70] width 62 height 18
